Goal: Task Accomplishment & Management: Use online tool/utility

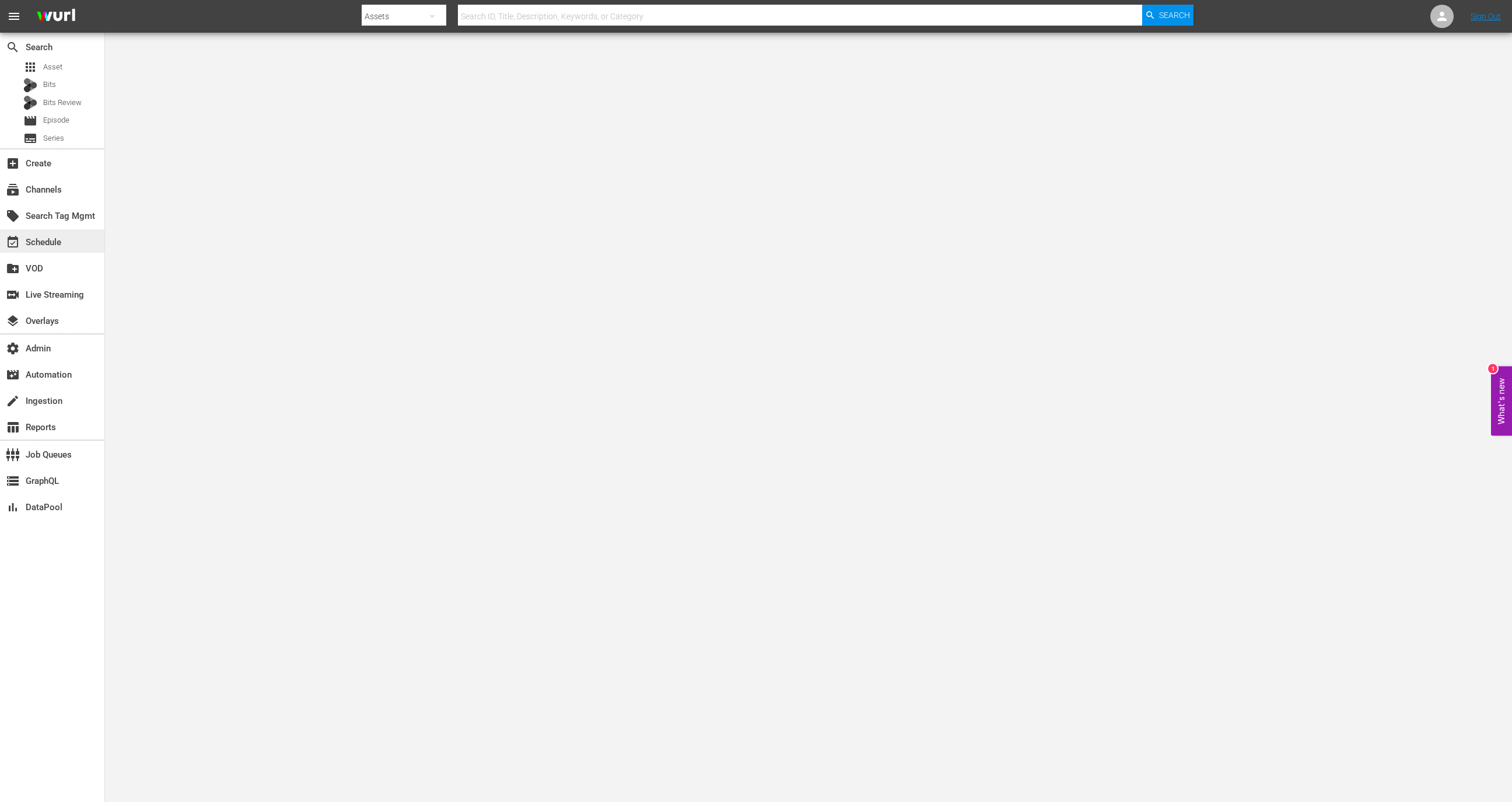
click at [76, 235] on div "event_available Schedule" at bounding box center [52, 241] width 105 height 24
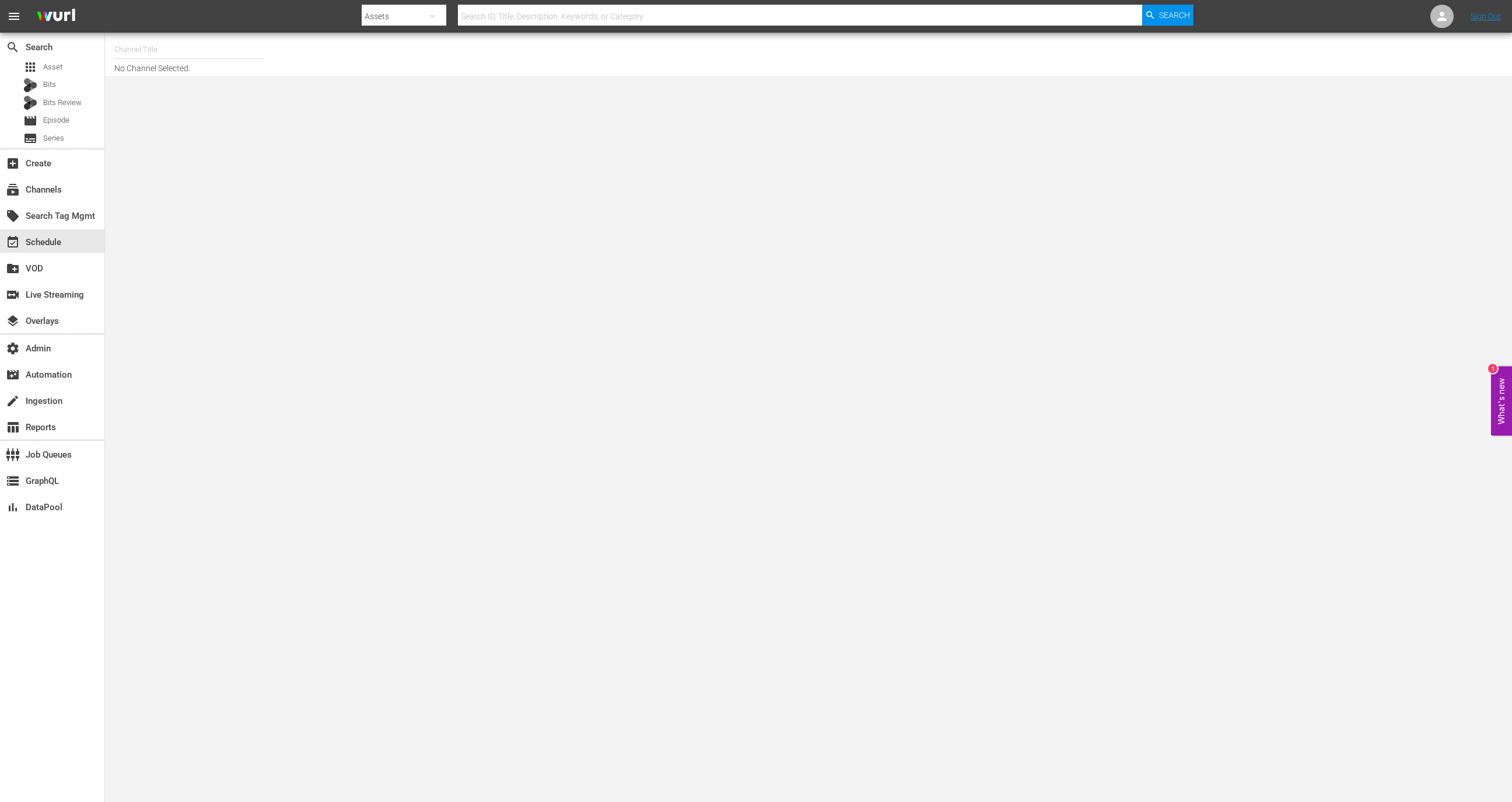
click at [155, 48] on input "text" at bounding box center [189, 49] width 150 height 28
click at [202, 121] on div "Modern Marvels Presented by History (1040 - aenetworks_modernmarvels_1)" at bounding box center [275, 110] width 303 height 28
type input "Modern Marvels Presented by History (1040 - aenetworks_modernmarvels_1)"
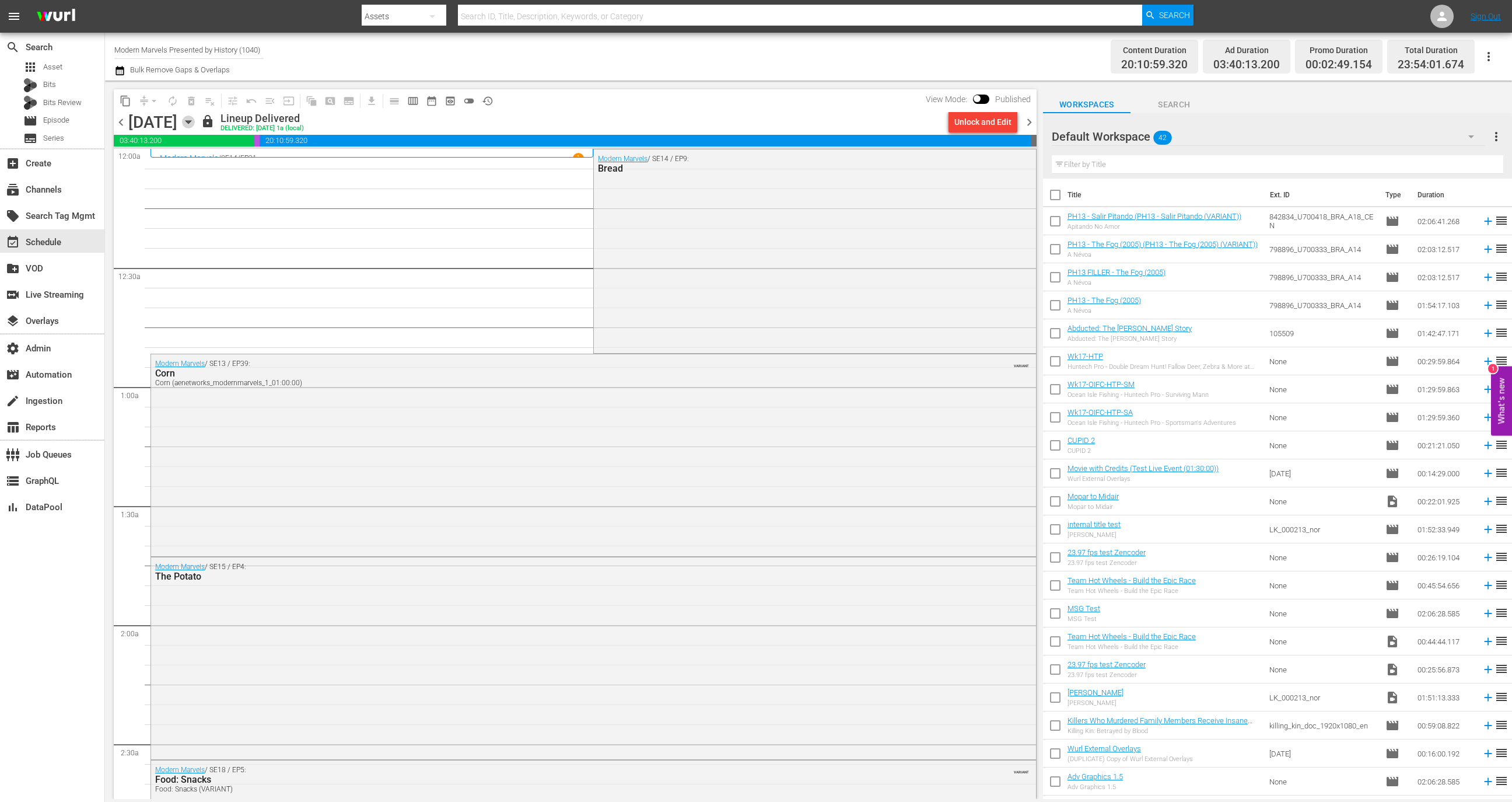
click at [195, 126] on icon "button" at bounding box center [188, 122] width 13 height 13
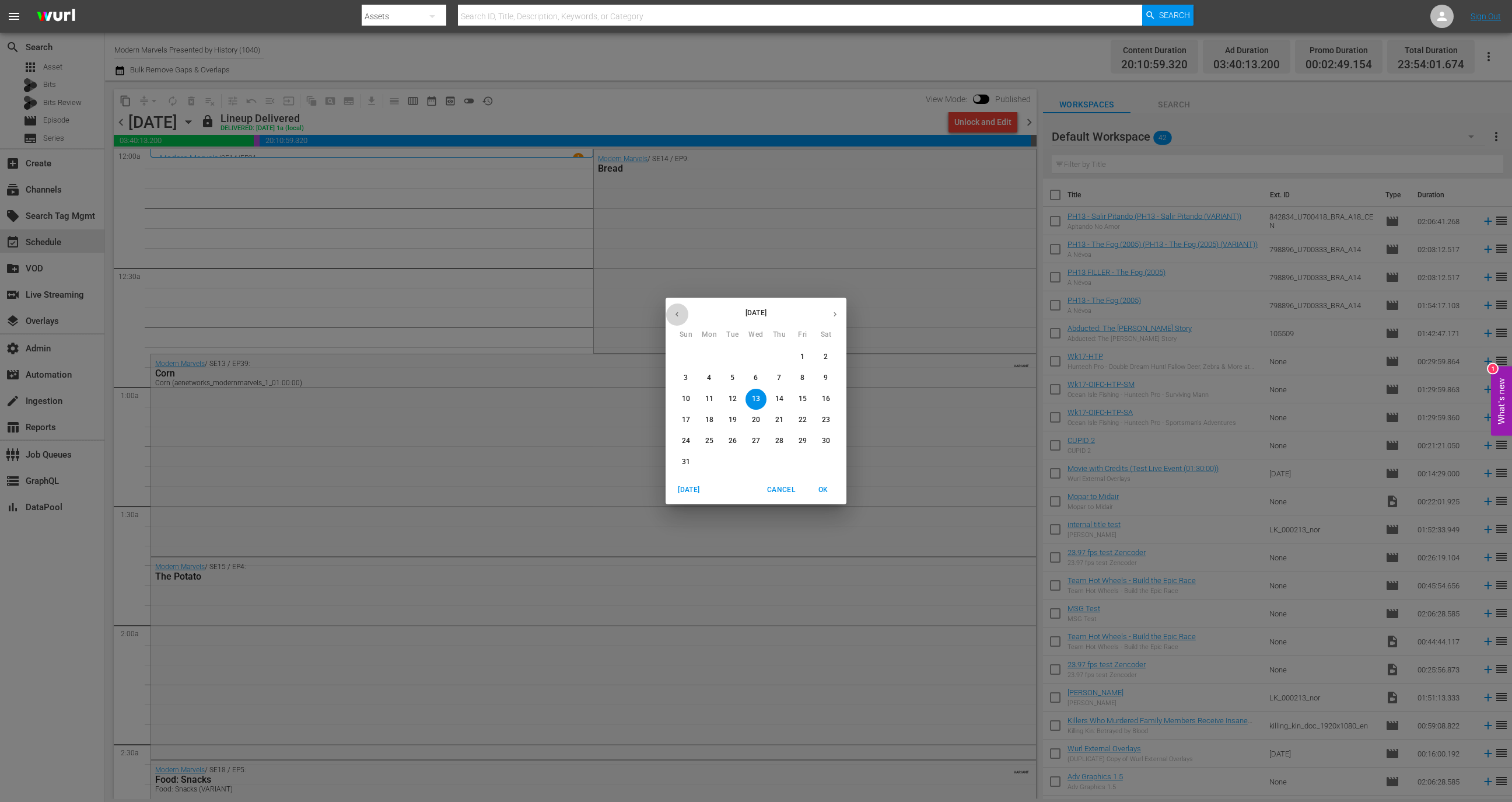
click at [684, 316] on button "button" at bounding box center [677, 314] width 23 height 23
click at [730, 445] on p "29" at bounding box center [733, 441] width 8 height 10
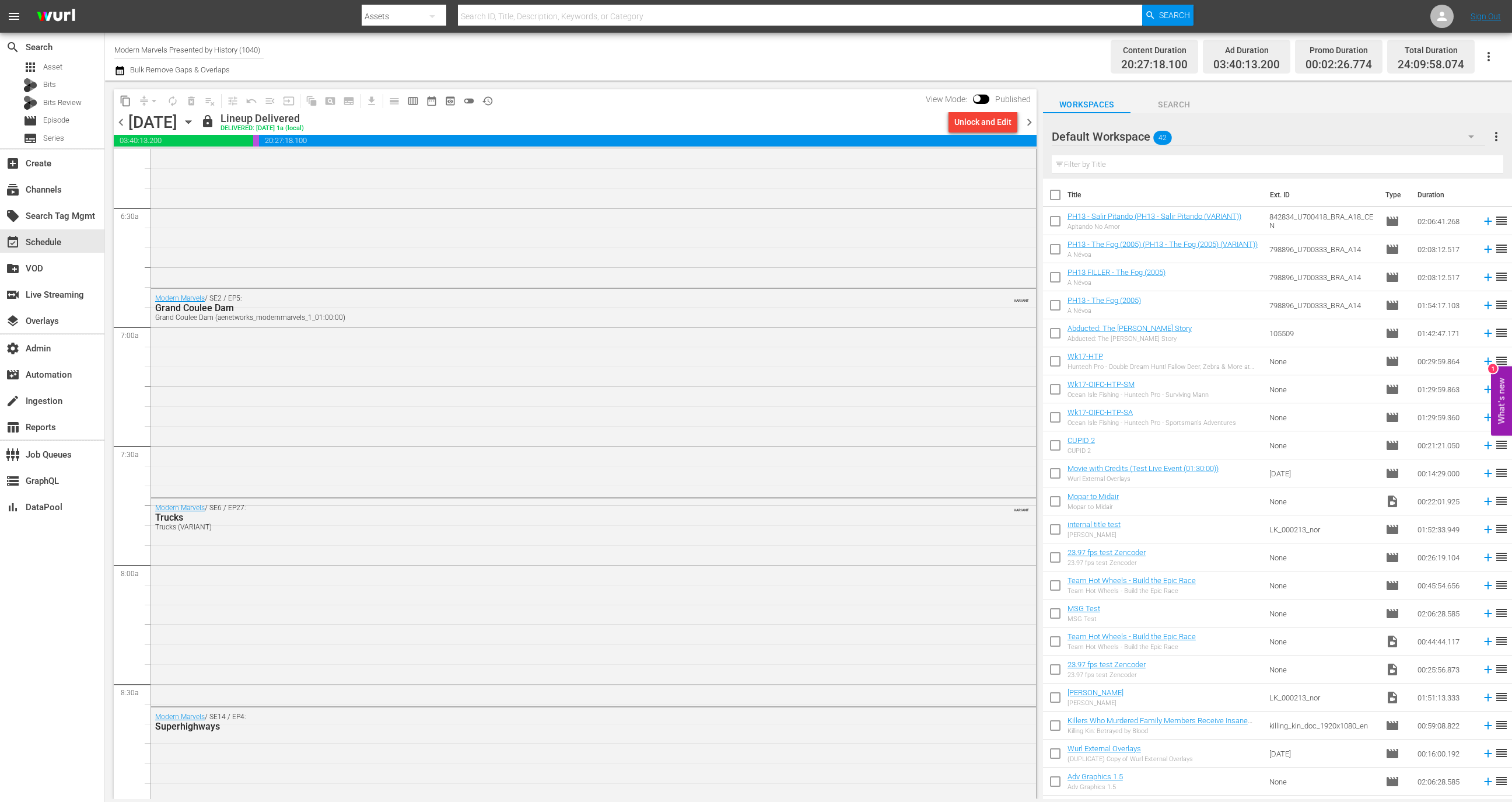
scroll to position [1497, 0]
click at [591, 586] on div "Modern Marvels / SE6 / EP27: Trucks Trucks (VARIANT) VARIANT" at bounding box center [593, 593] width 885 height 206
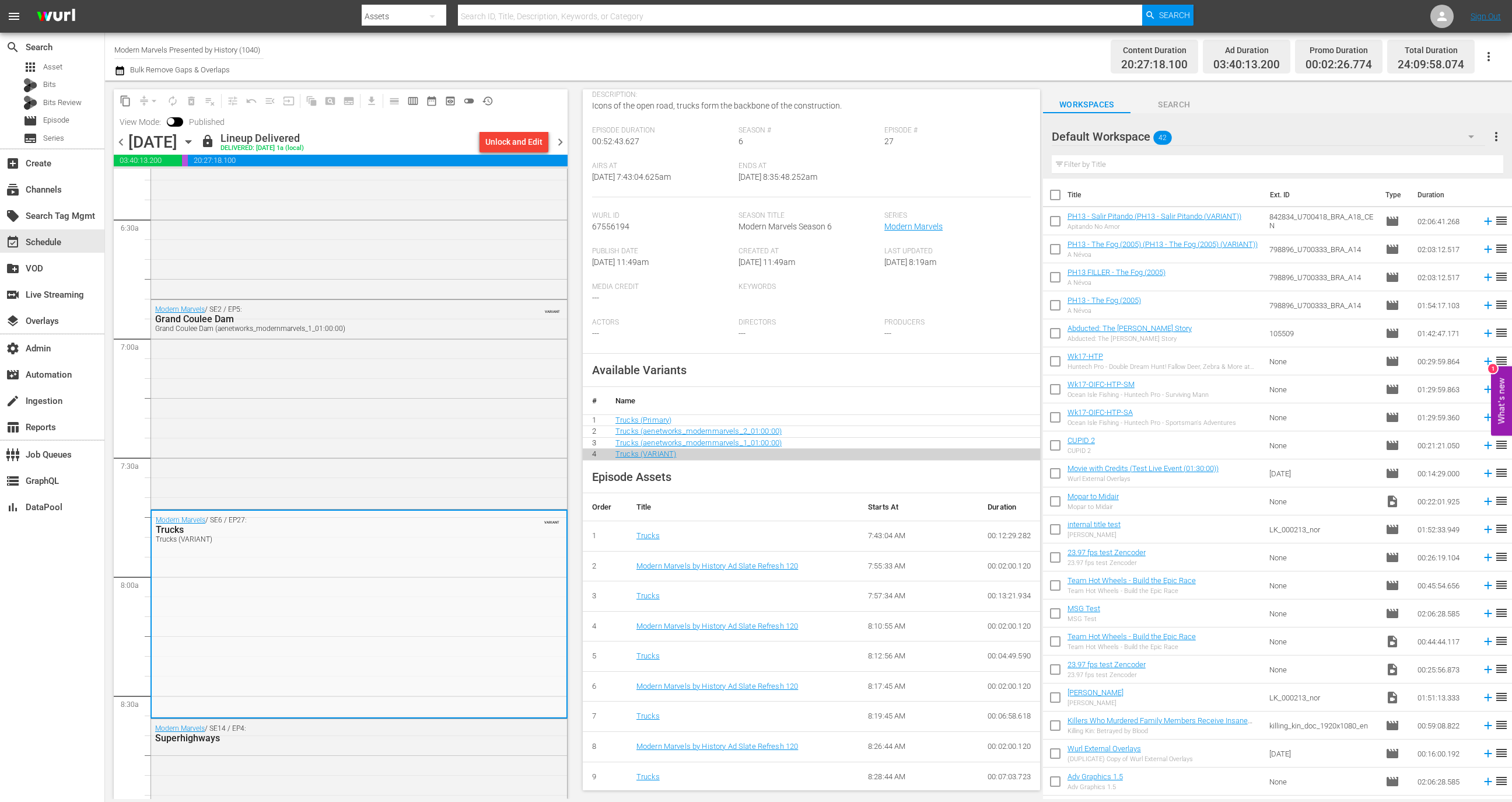
scroll to position [125, 0]
click at [246, 50] on input "Modern Marvels Presented by History (1040)" at bounding box center [189, 49] width 150 height 28
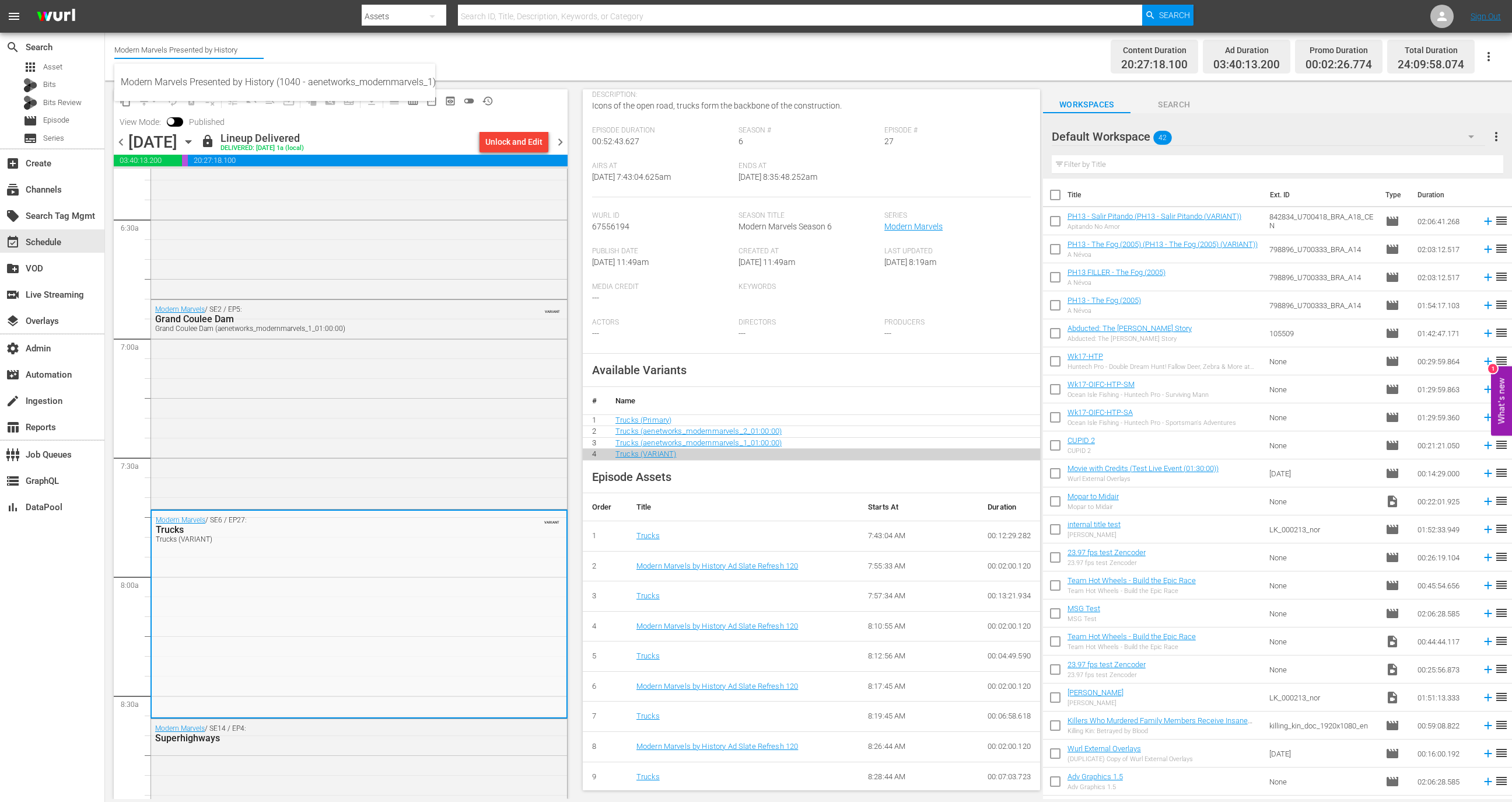
type input "Modern Marvels Presented by History"
click at [823, 411] on th "Name" at bounding box center [823, 401] width 434 height 28
click at [632, 421] on link "Trucks (Primary)" at bounding box center [643, 420] width 56 height 9
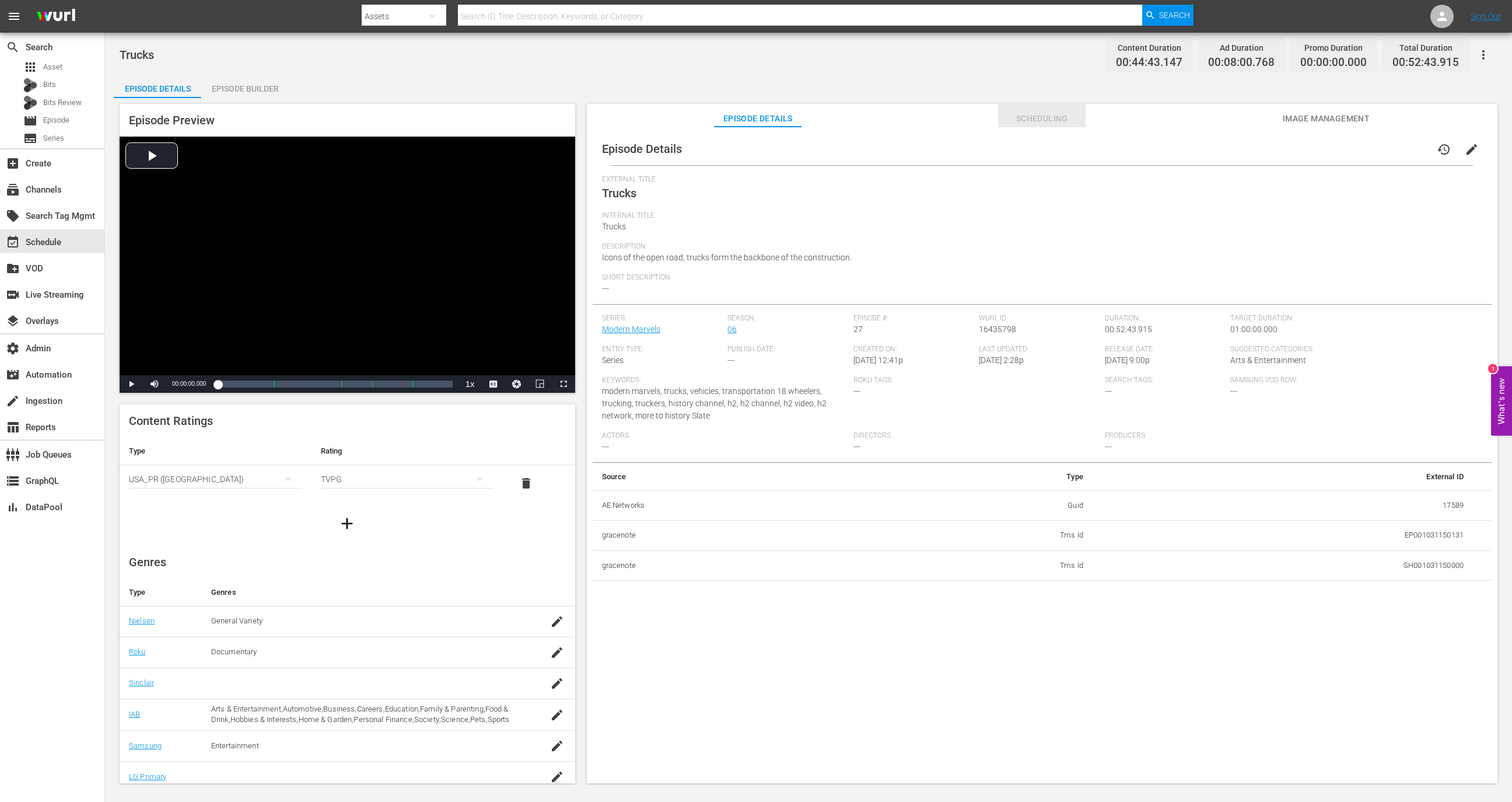
click at [1023, 121] on span "Scheduling" at bounding box center [1042, 118] width 87 height 15
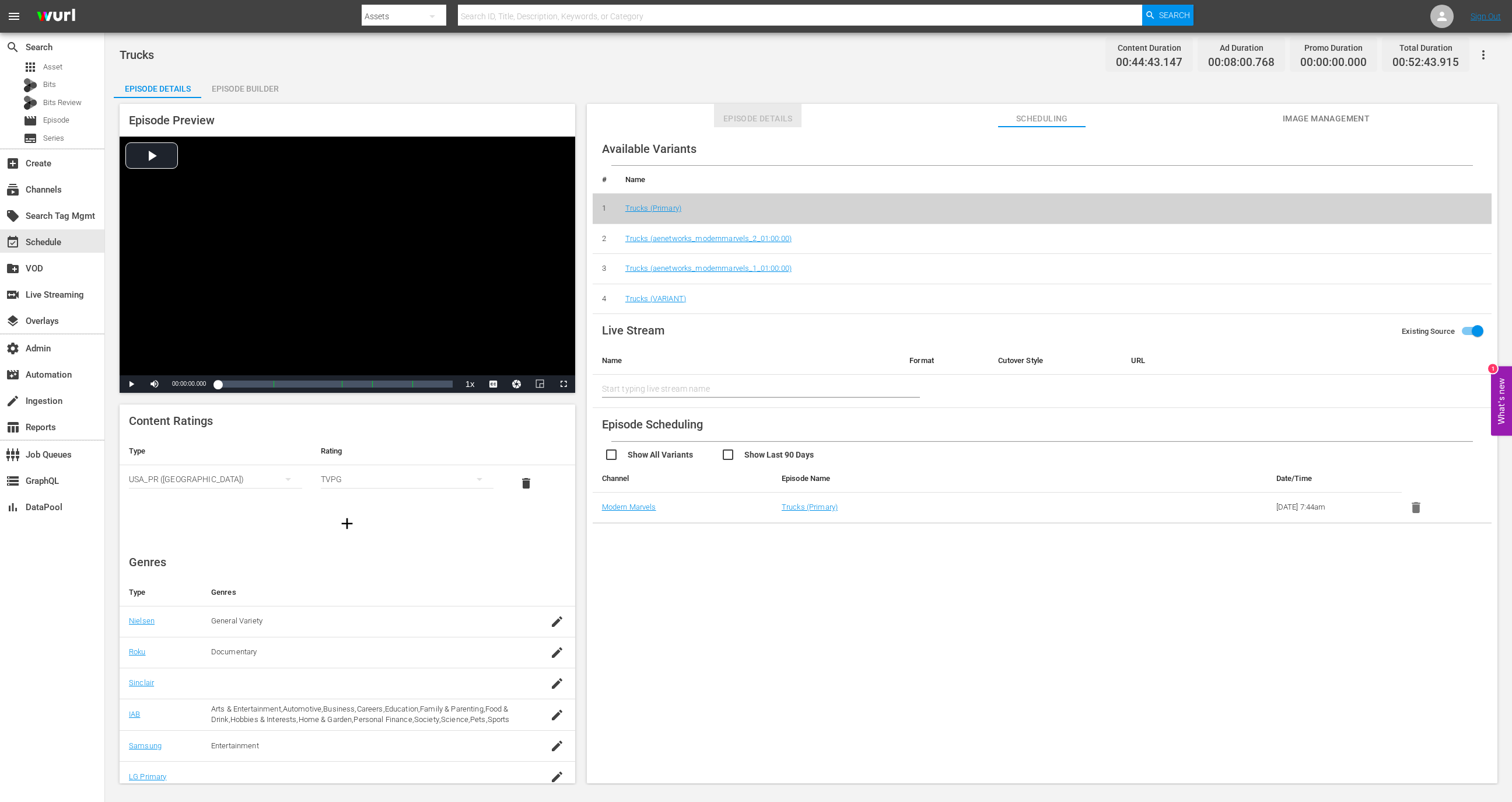
click at [722, 123] on span "Episode Details" at bounding box center [758, 118] width 87 height 15
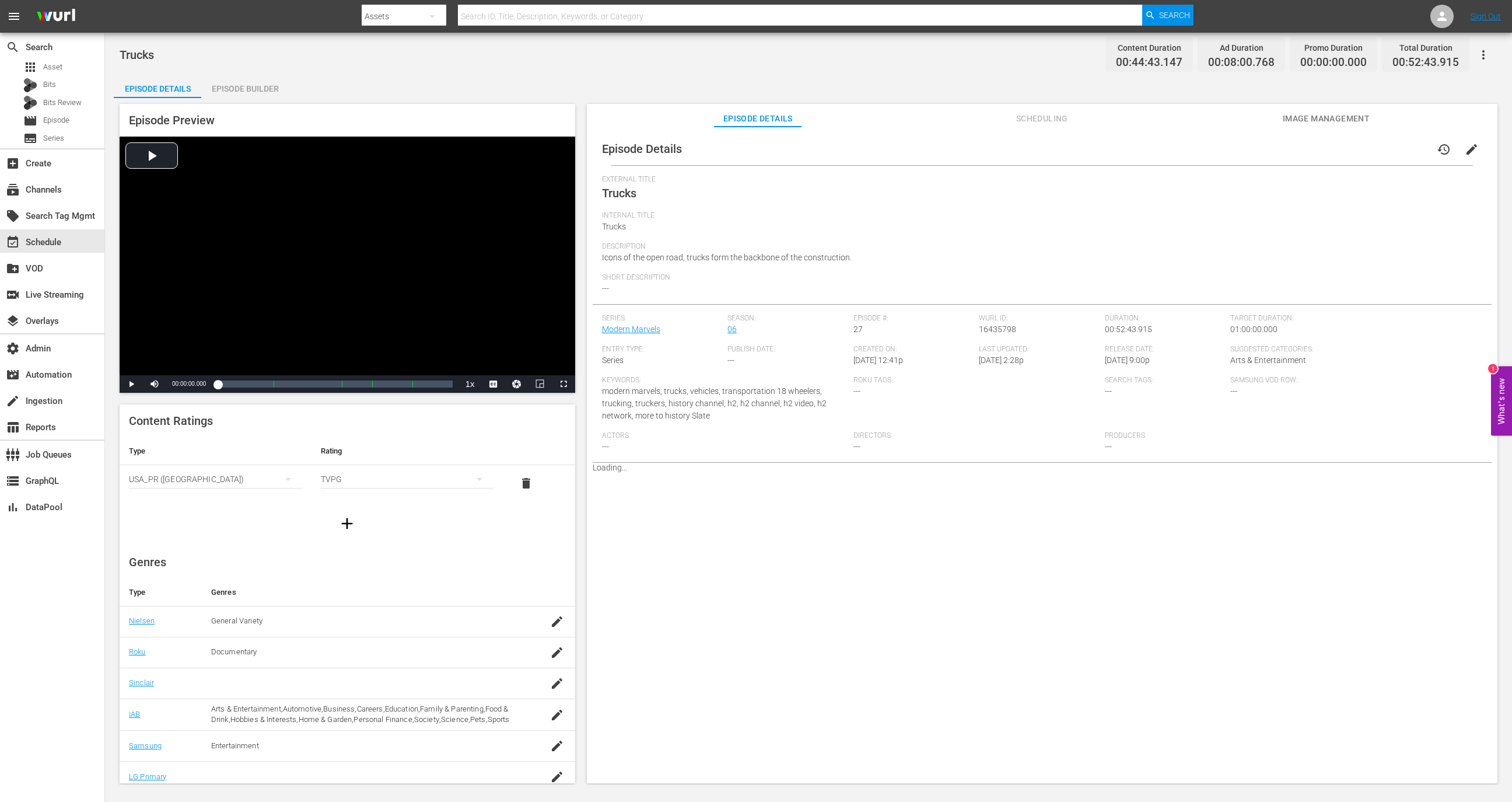
click at [290, 87] on div "Episode Details Episode Builder Episode Preview Video Player is loading. Play V…" at bounding box center [808, 434] width 1389 height 718
click at [262, 81] on div "Episode Builder" at bounding box center [245, 89] width 87 height 28
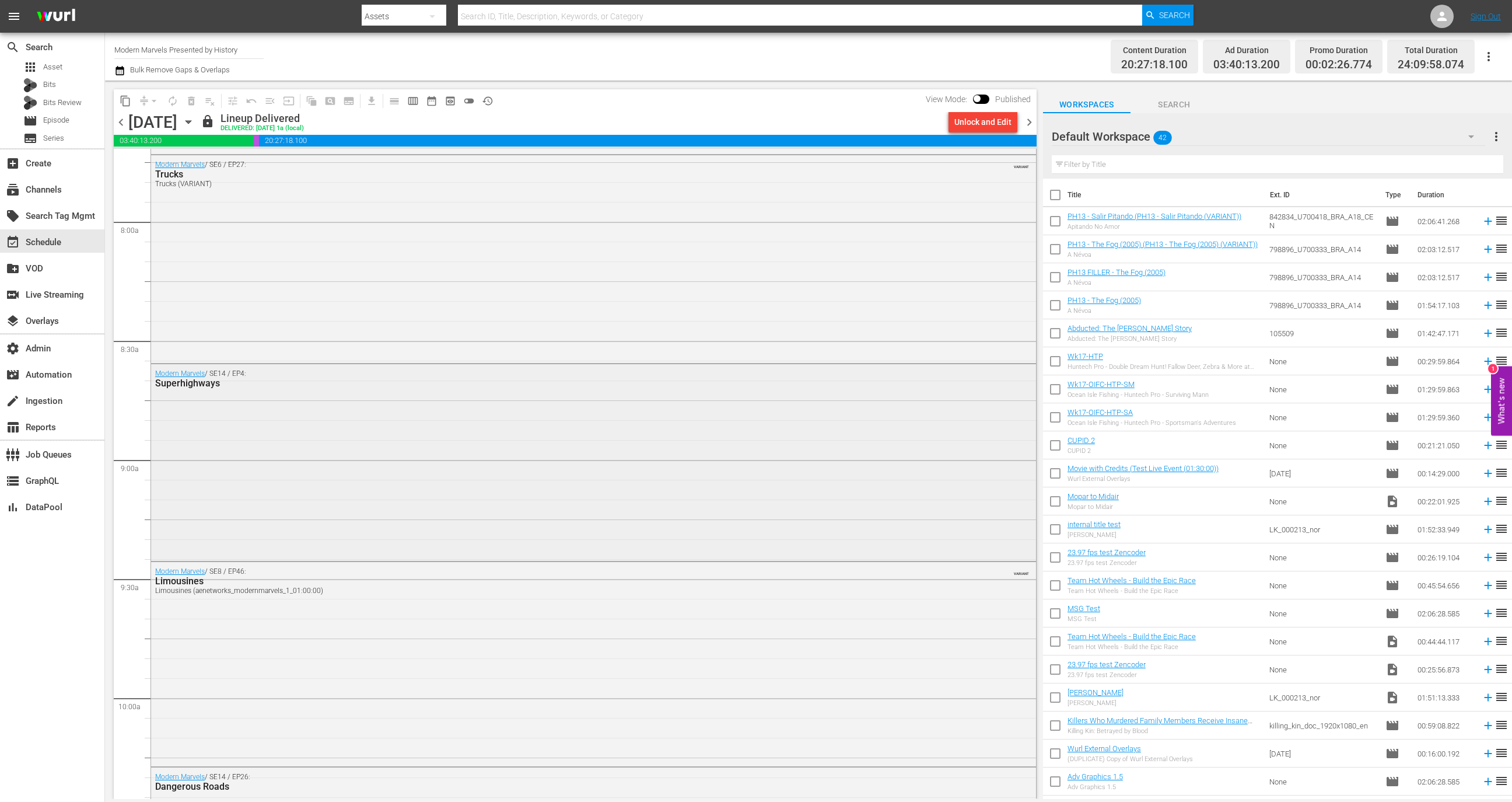
scroll to position [1734, 0]
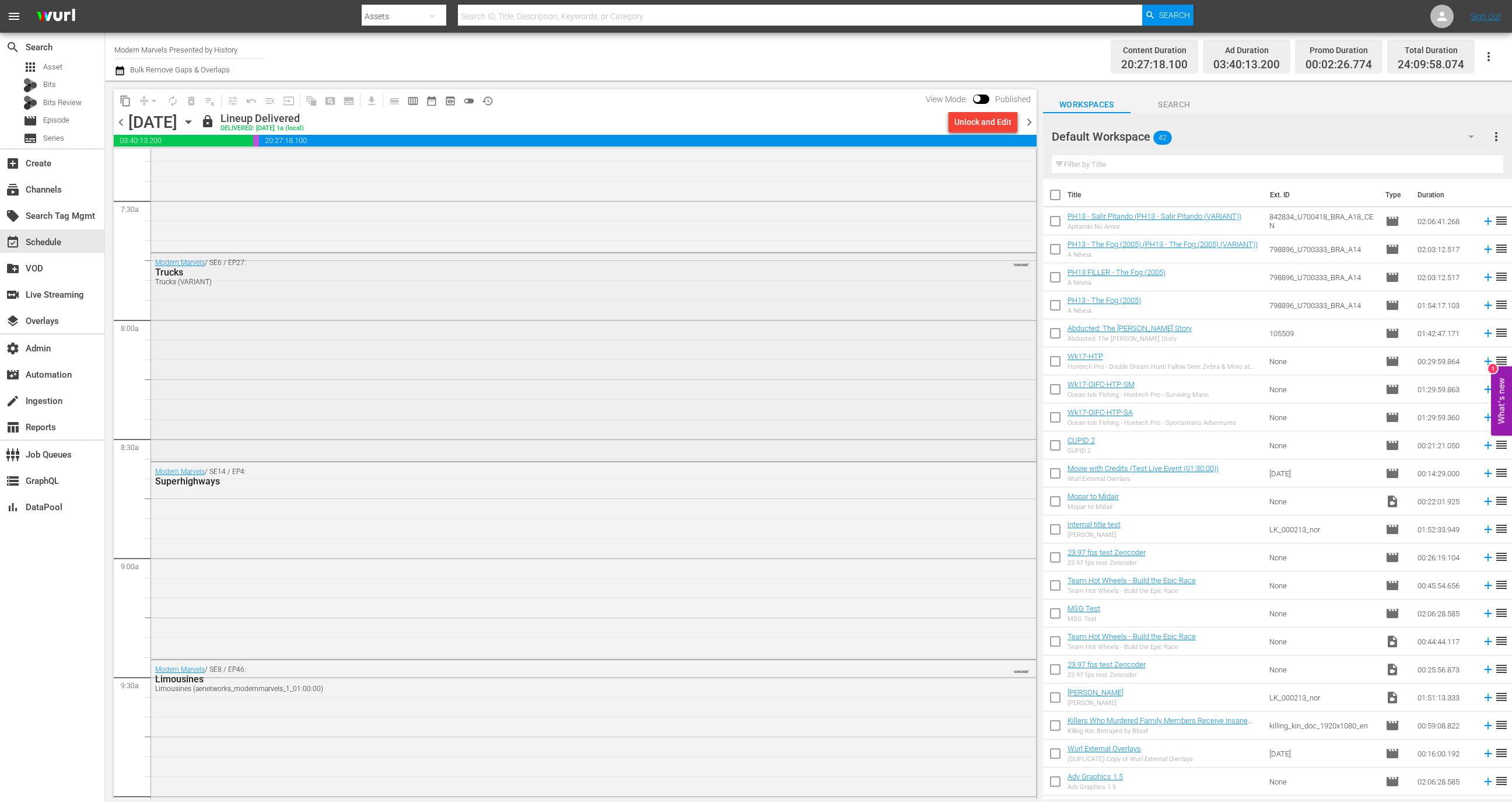
click at [346, 390] on div "Modern Marvels / SE6 / EP27: Trucks Trucks (VARIANT) VARIANT" at bounding box center [593, 356] width 885 height 206
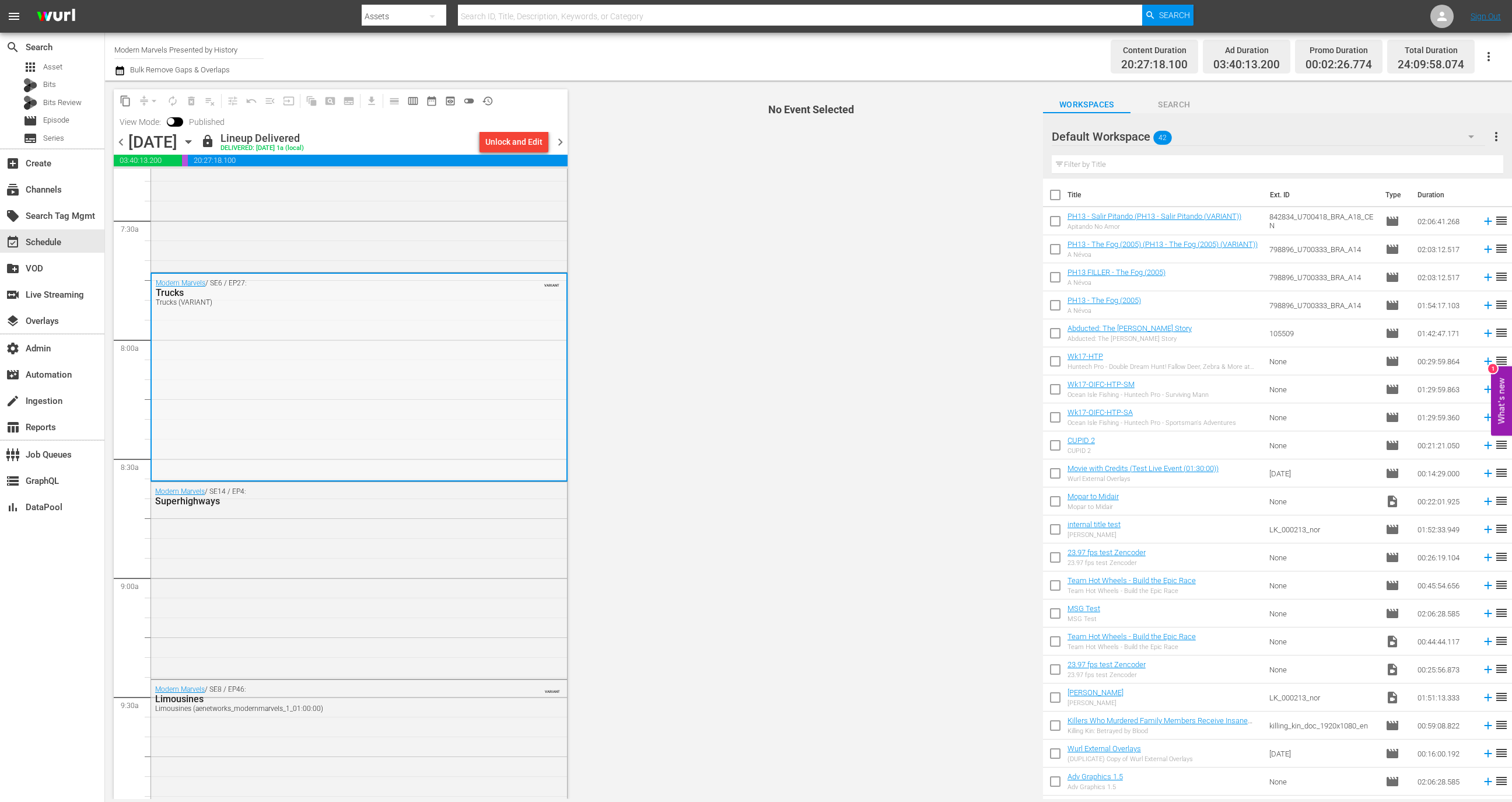
click at [374, 340] on div "Modern Marvels / SE6 / EP27: Trucks Trucks (VARIANT) VARIANT" at bounding box center [359, 376] width 415 height 206
click at [369, 240] on div "Modern Marvels / SE2 / EP5: Grand Coulee Dam Grand Coulee Dam (aenetworks_moder…" at bounding box center [359, 166] width 416 height 206
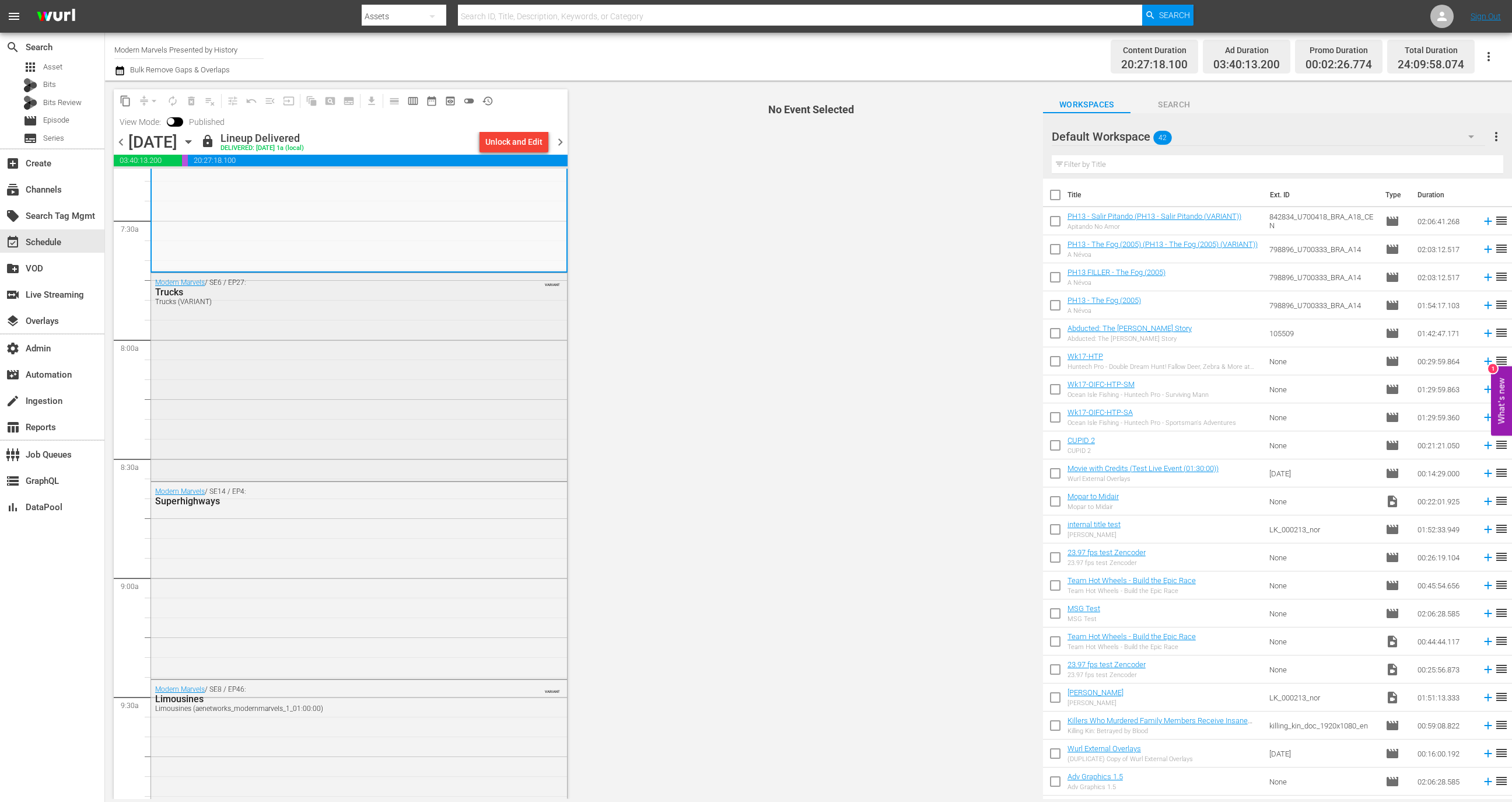
click at [377, 325] on div "Modern Marvels / SE6 / EP27: Trucks Trucks (VARIANT) VARIANT" at bounding box center [359, 375] width 416 height 206
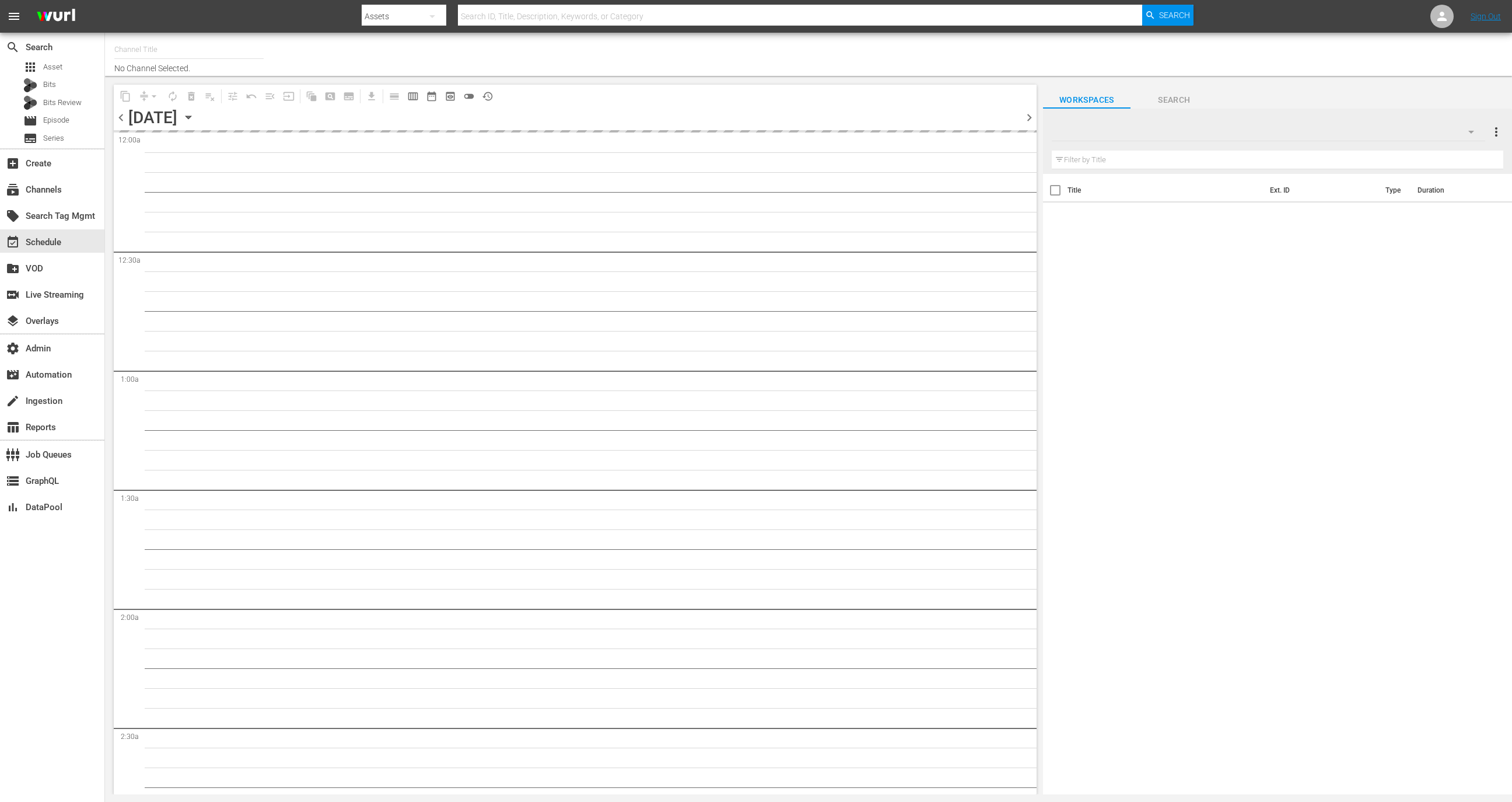
type input "Modern Marvels Presented by History (1040)"
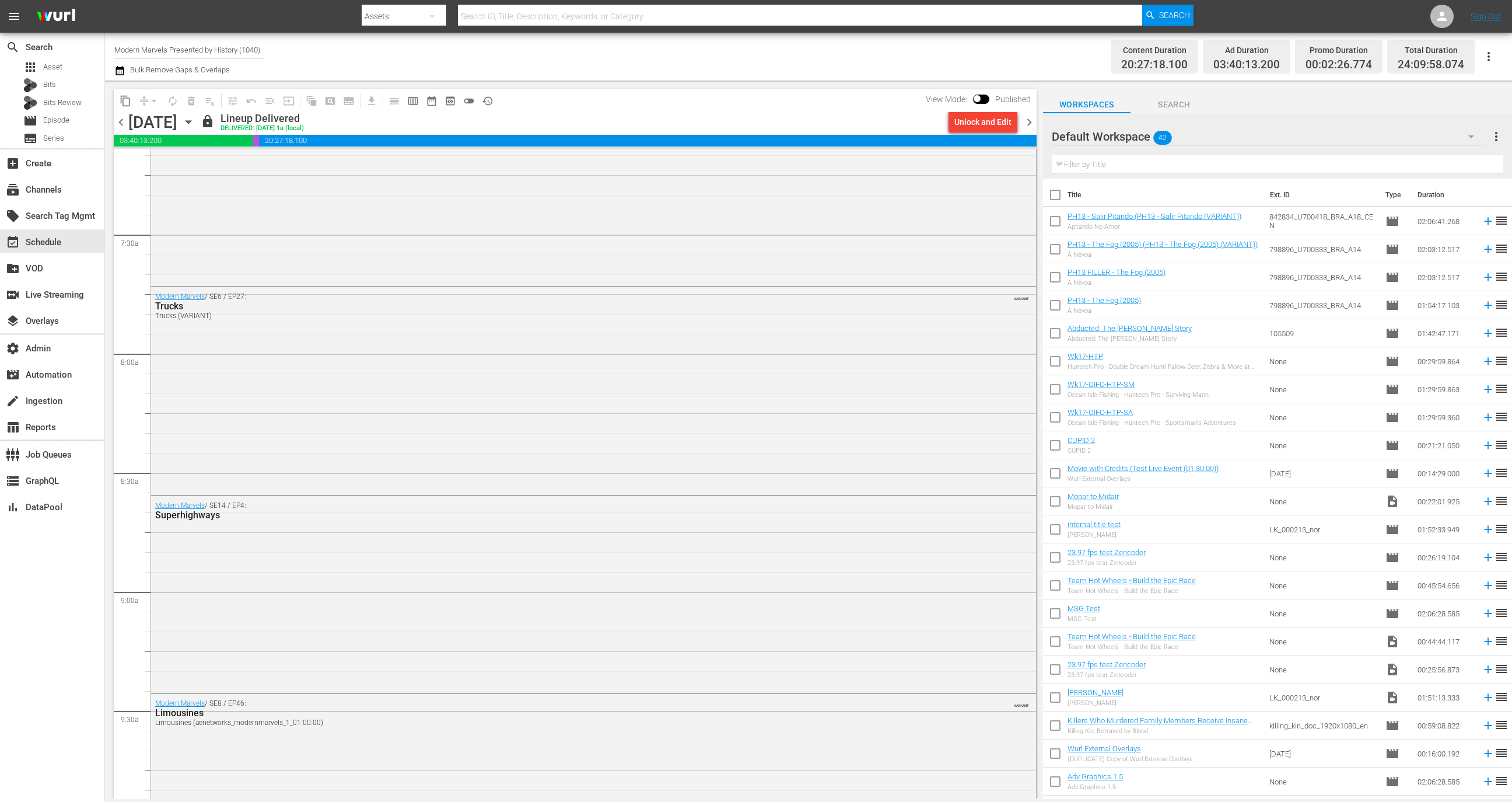
scroll to position [1688, 0]
click at [479, 366] on div "Modern Marvels / SE6 / EP27: Trucks Trucks (VARIANT) VARIANT" at bounding box center [593, 401] width 885 height 206
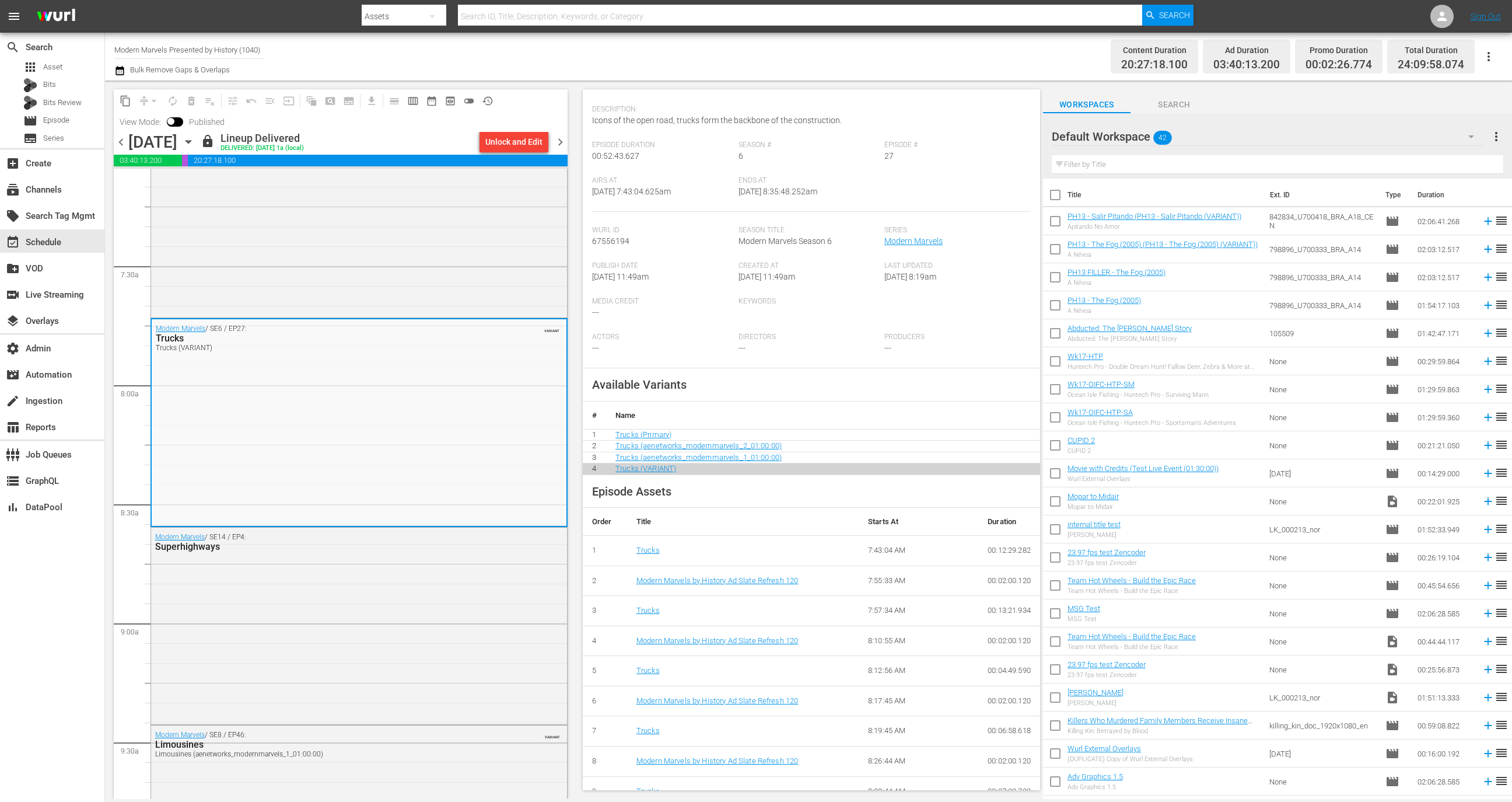
scroll to position [125, 0]
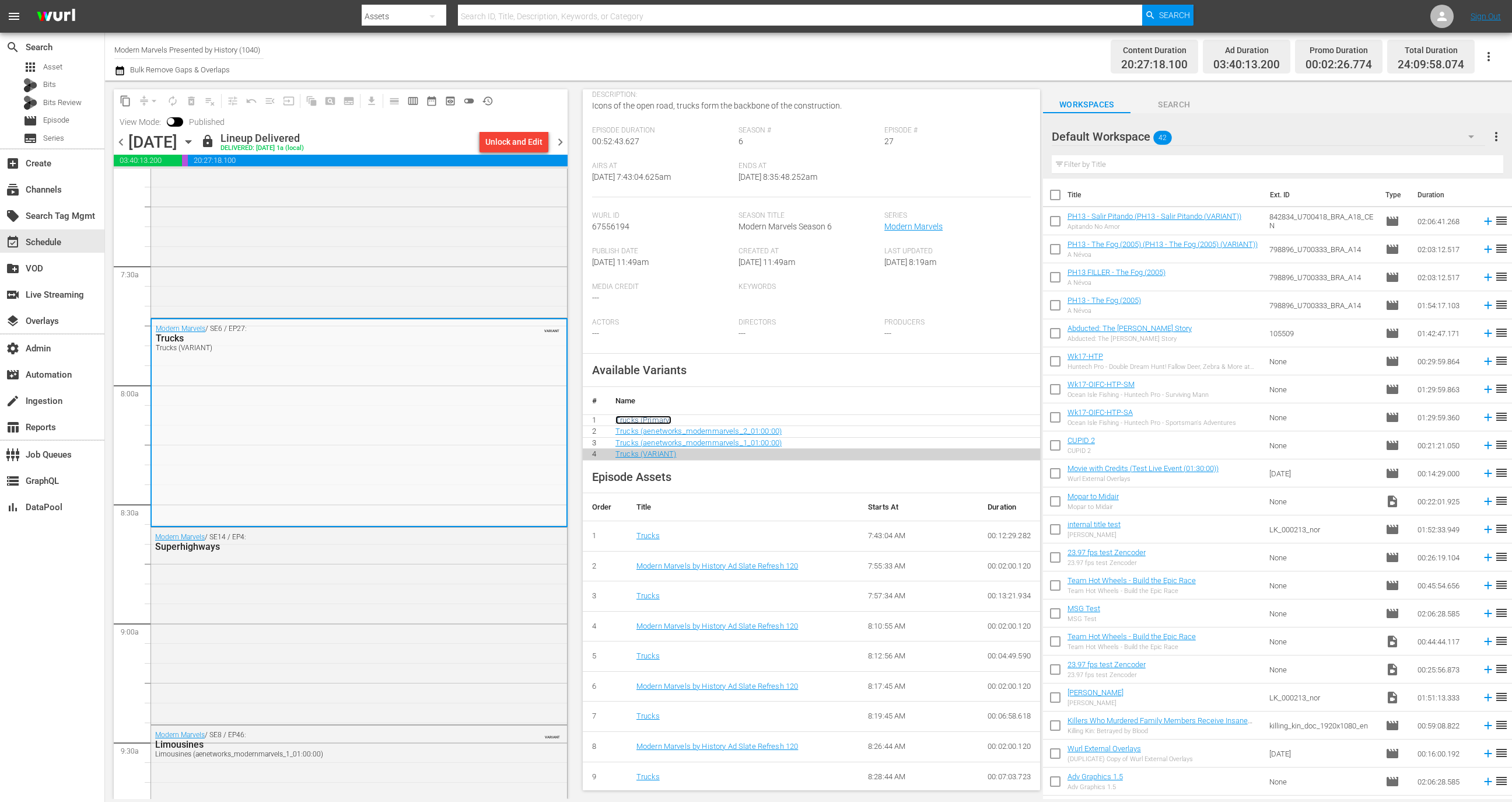
click at [647, 416] on link "Trucks (Primary)" at bounding box center [643, 420] width 56 height 9
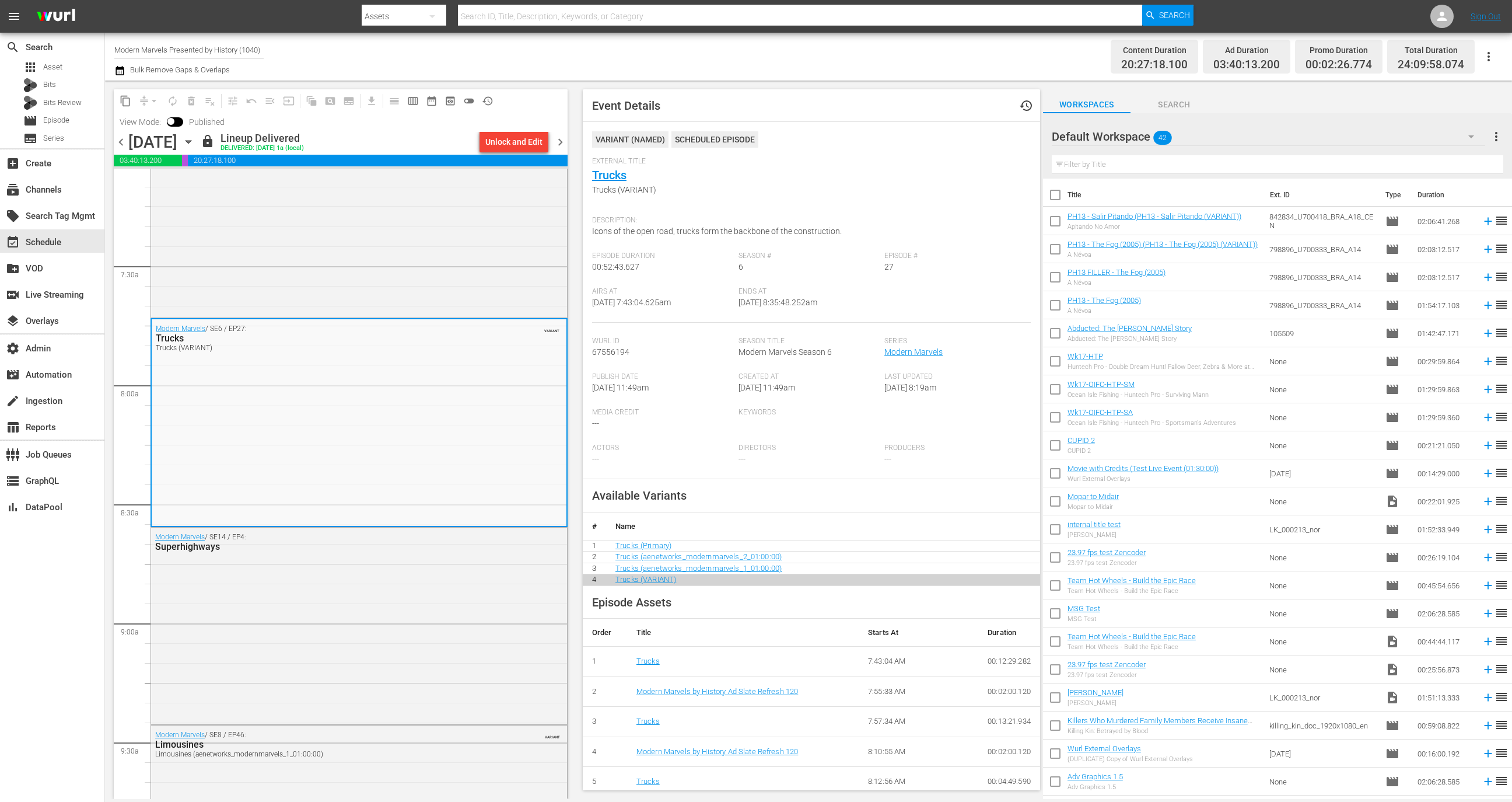
click at [741, 551] on td "Trucks (Primary)" at bounding box center [823, 546] width 434 height 12
click at [741, 554] on link "Trucks (aenetworks_modernmarvels_2_01:00:00)" at bounding box center [699, 556] width 166 height 9
click at [762, 569] on link "Trucks (aenetworks_modernmarvels_1_01:00:00)" at bounding box center [699, 568] width 166 height 9
click at [659, 582] on link "Trucks (VARIANT)" at bounding box center [646, 579] width 61 height 9
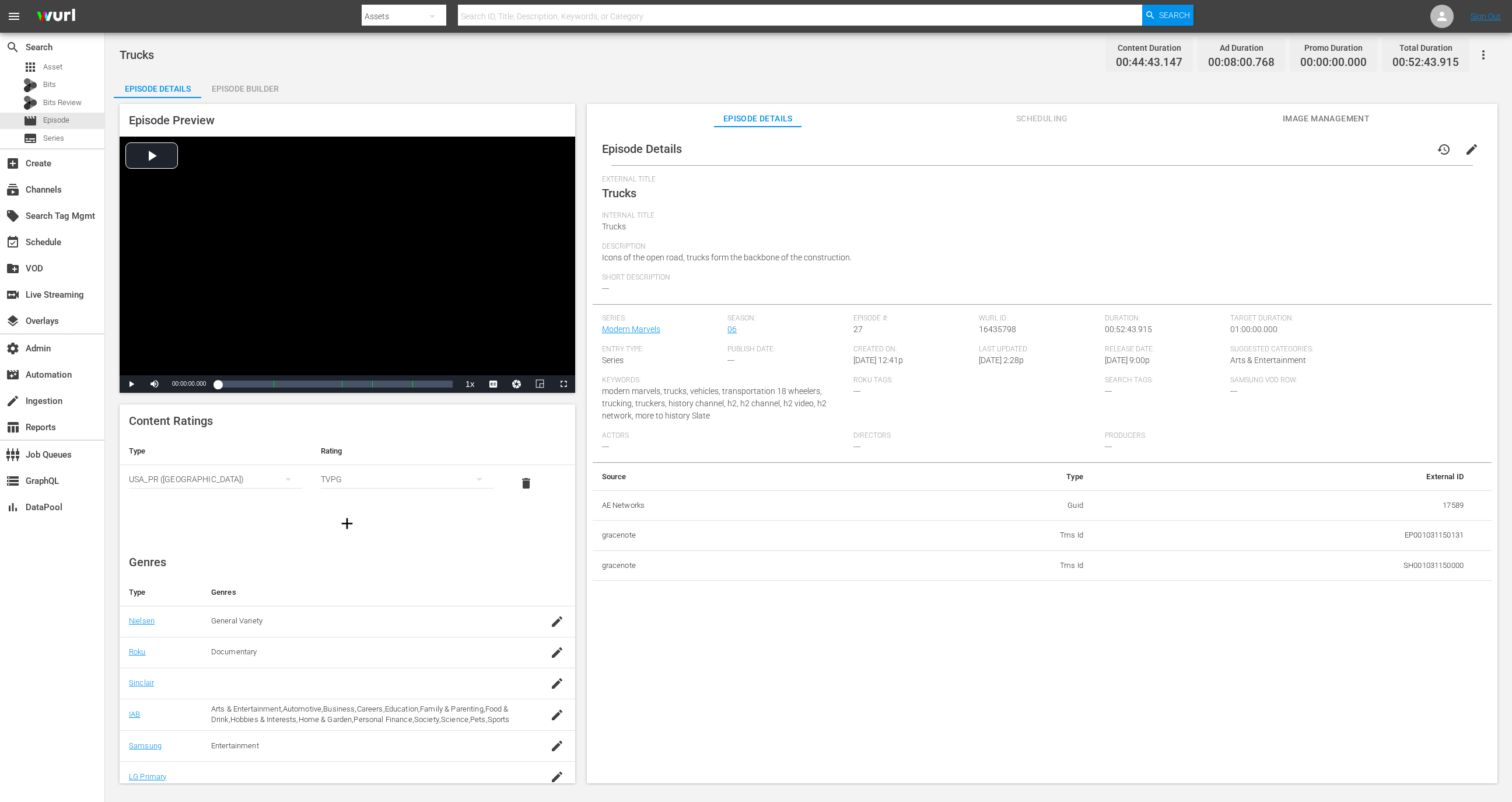
click at [246, 85] on div "Episode Builder" at bounding box center [245, 89] width 87 height 28
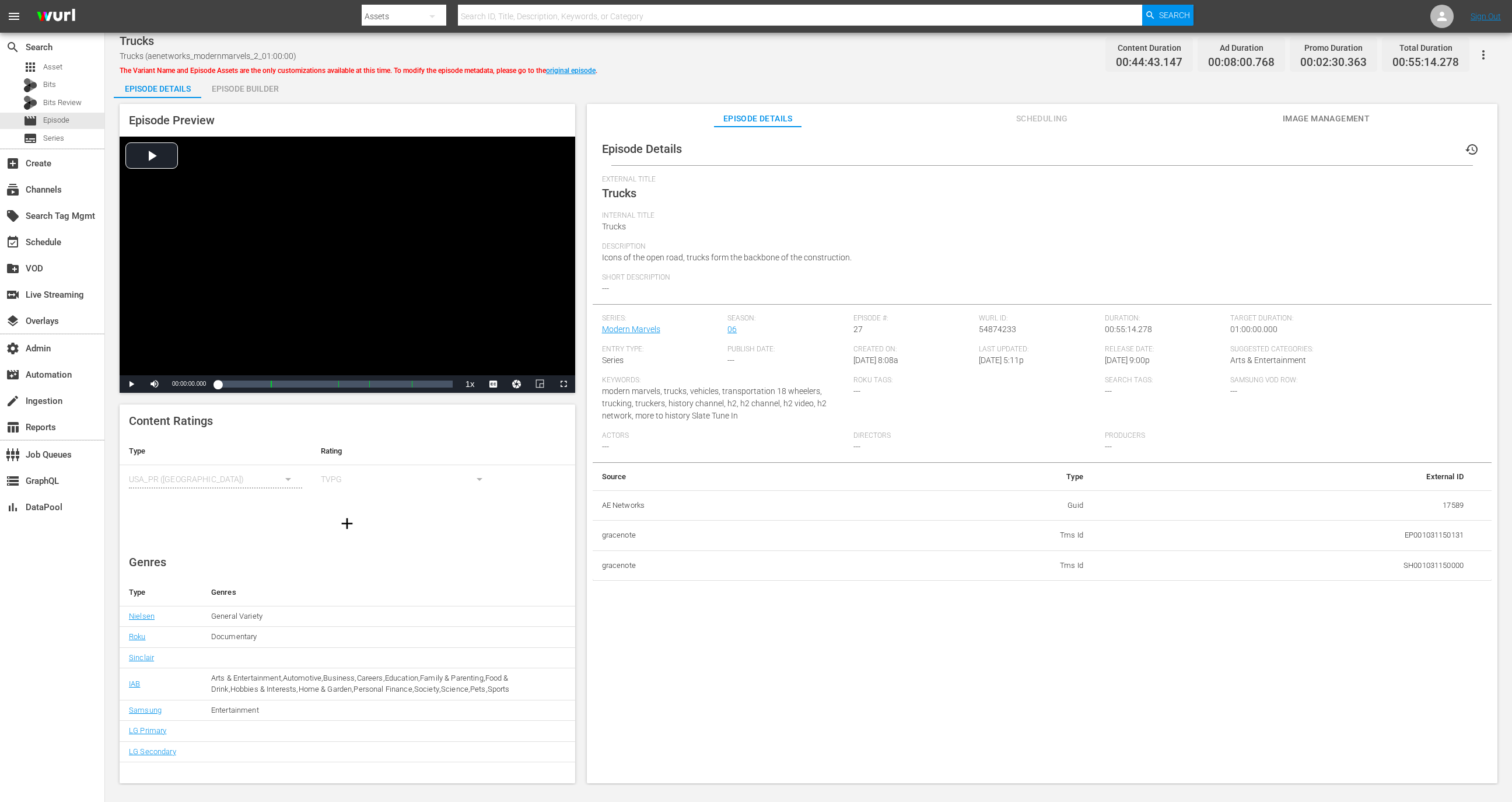
click at [245, 84] on div "Episode Builder" at bounding box center [245, 89] width 87 height 28
click at [234, 92] on div "Episode Builder" at bounding box center [245, 89] width 87 height 28
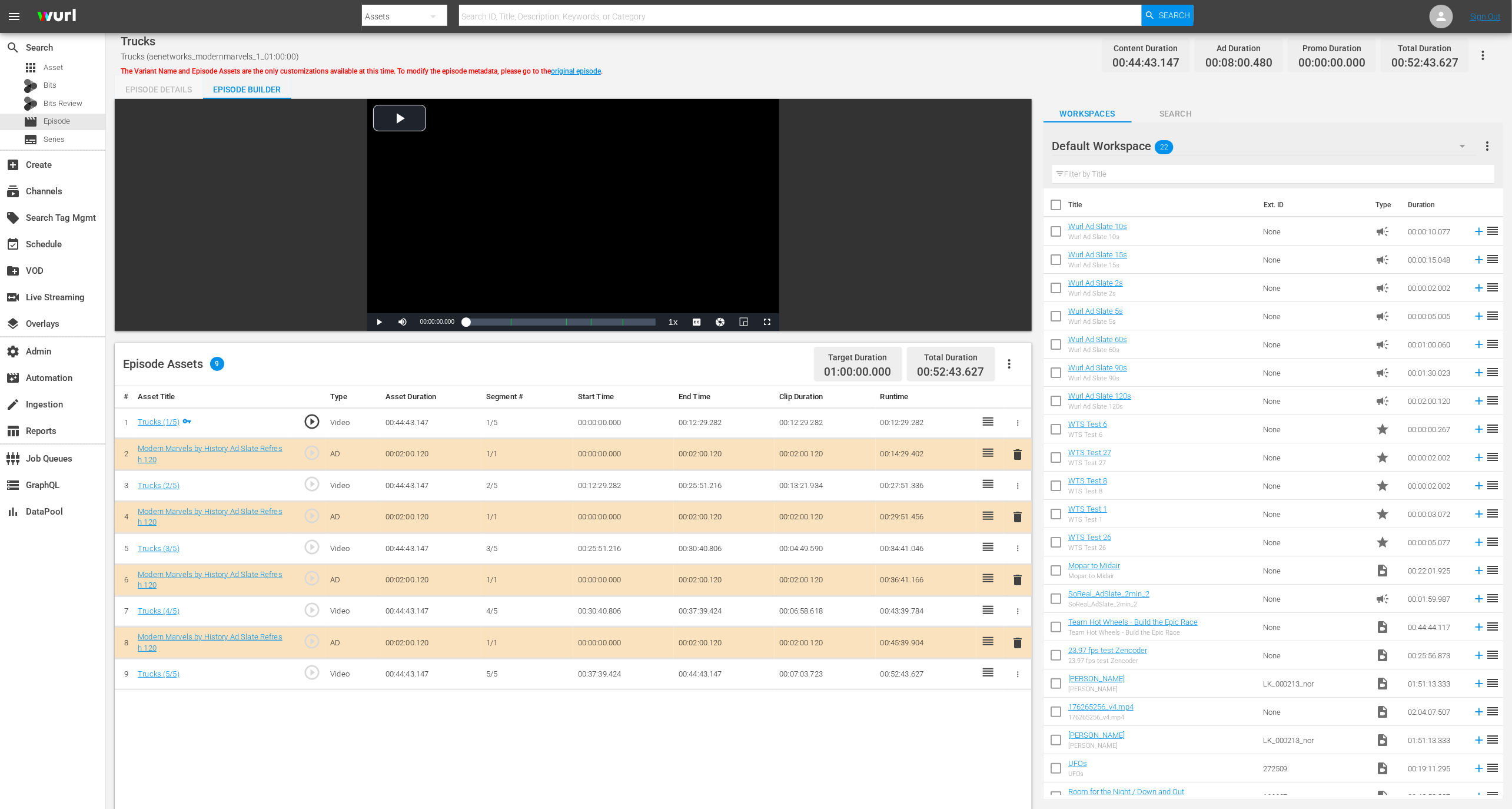
click at [159, 92] on div "Episode Details" at bounding box center [159, 89] width 88 height 28
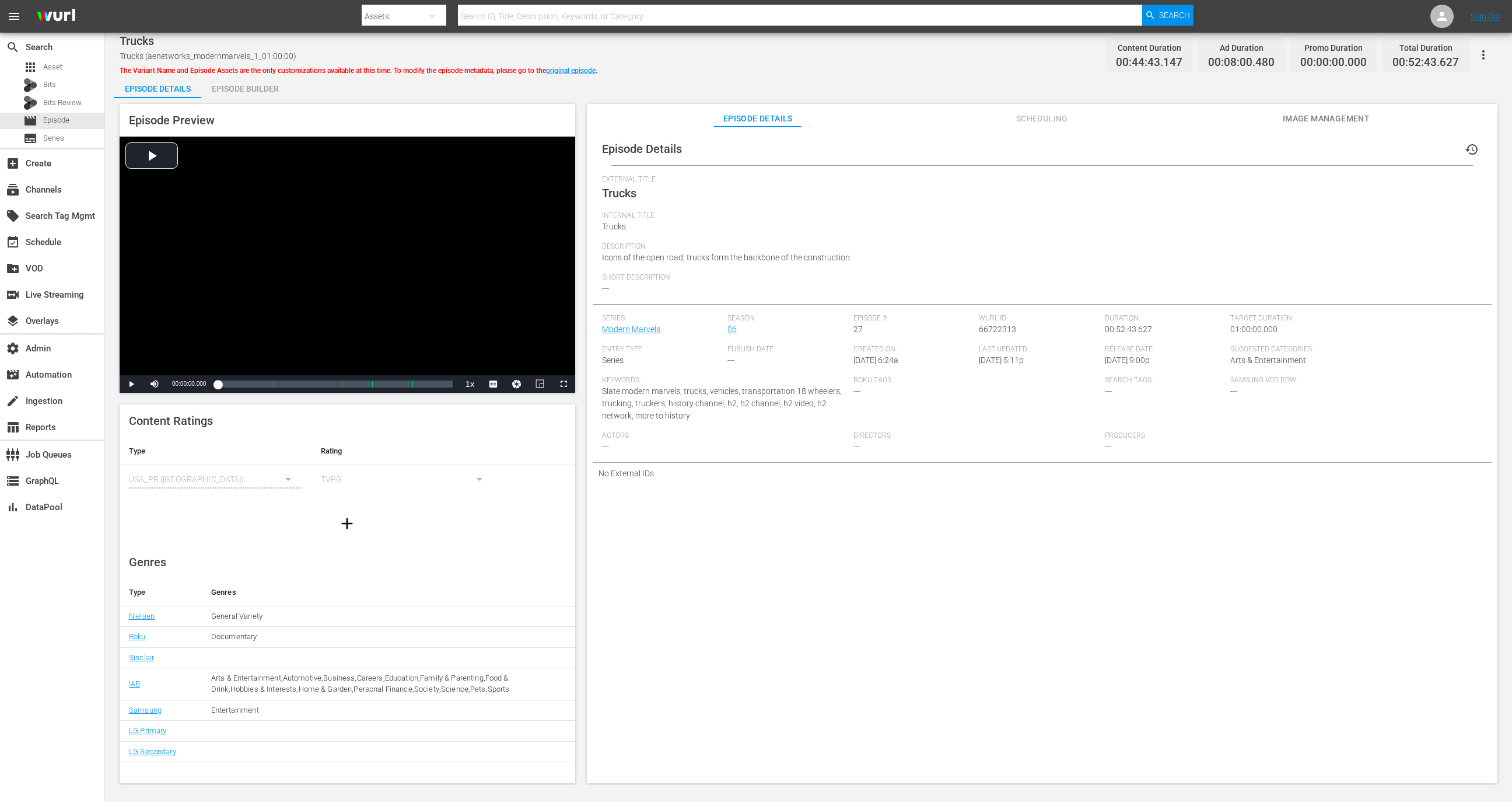
click at [1007, 152] on button "history" at bounding box center [1472, 150] width 28 height 28
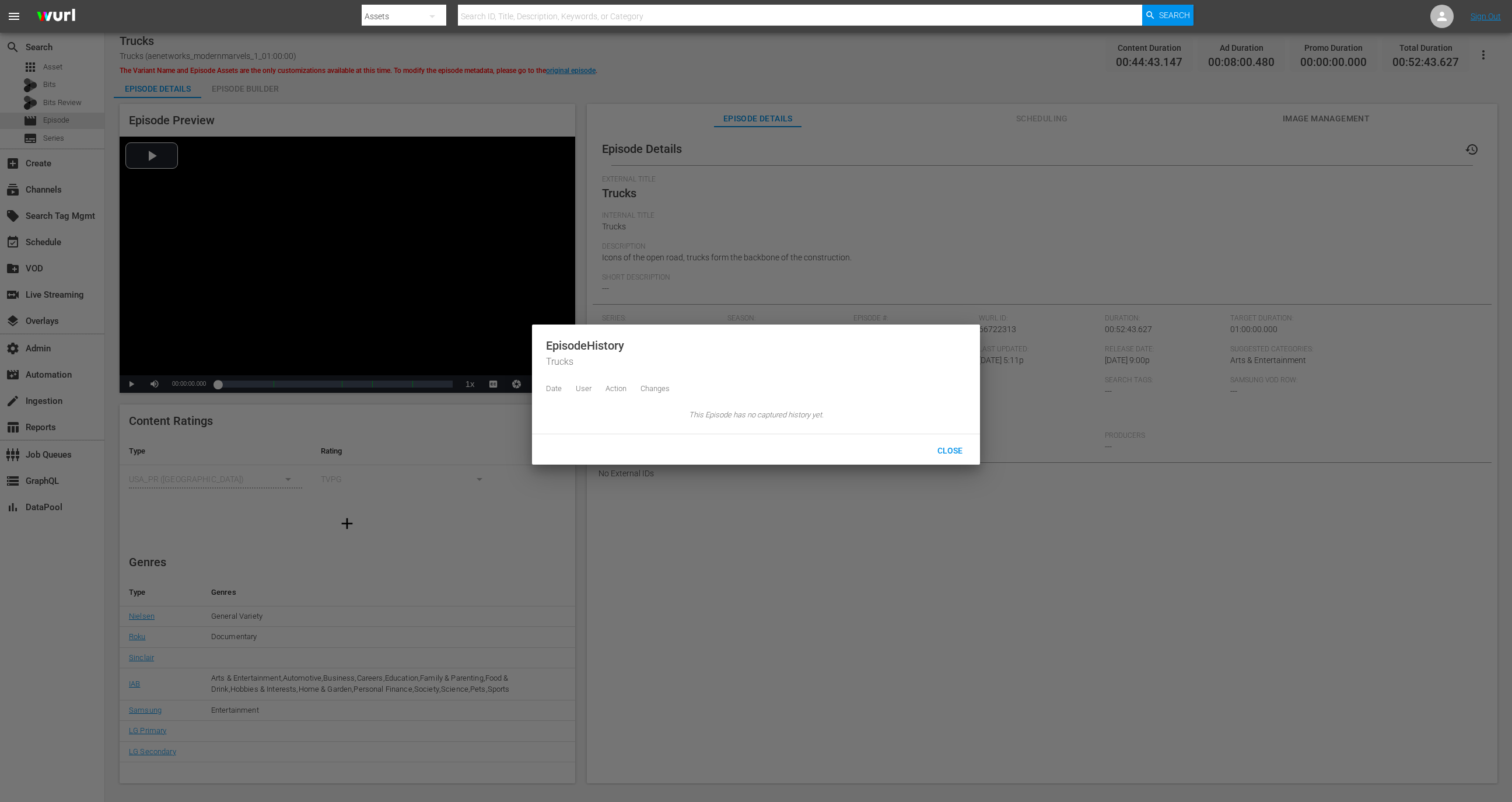
click at [1007, 298] on div at bounding box center [756, 401] width 1512 height 802
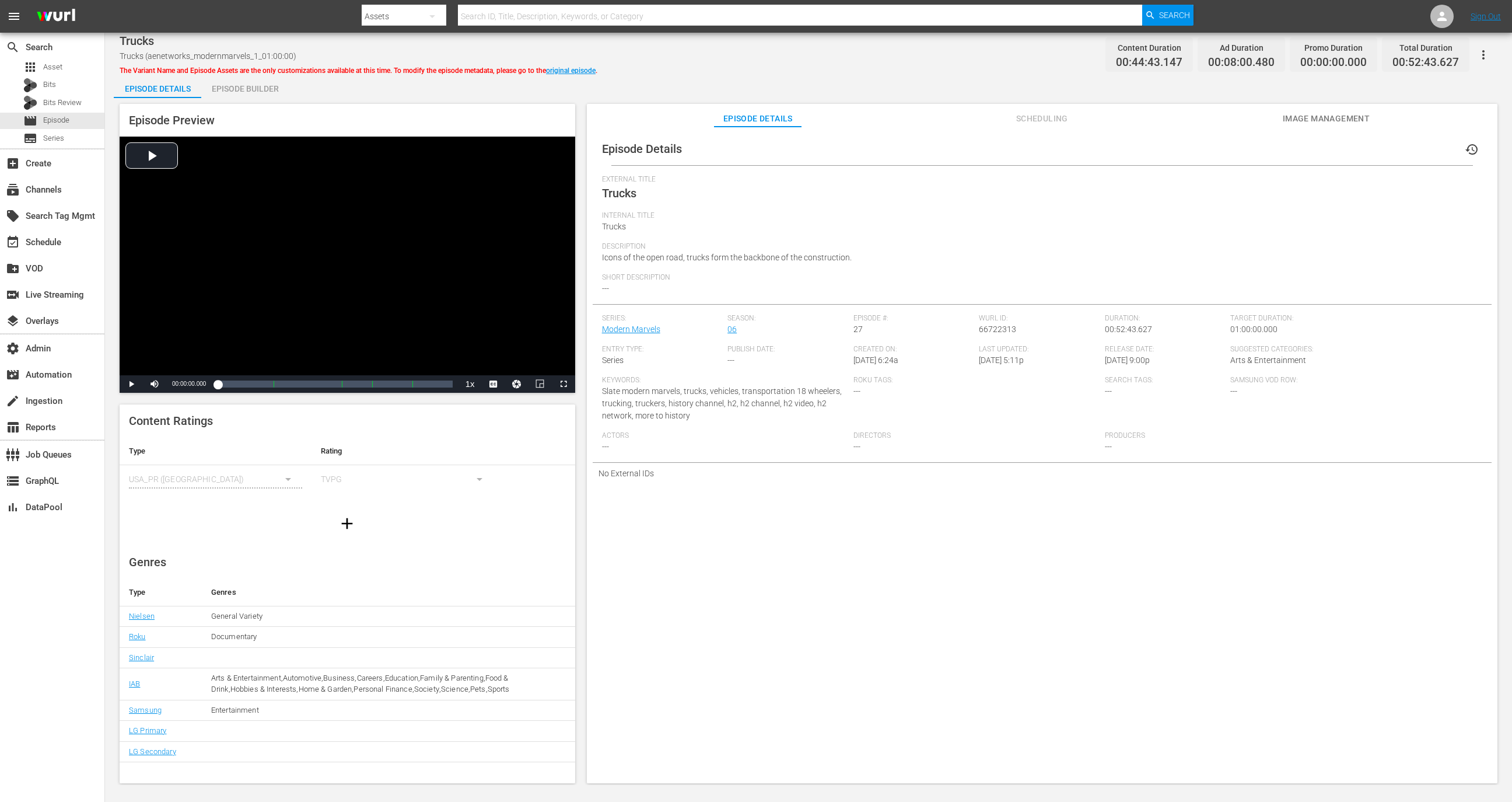
click at [262, 89] on div "Episode Builder" at bounding box center [245, 89] width 87 height 28
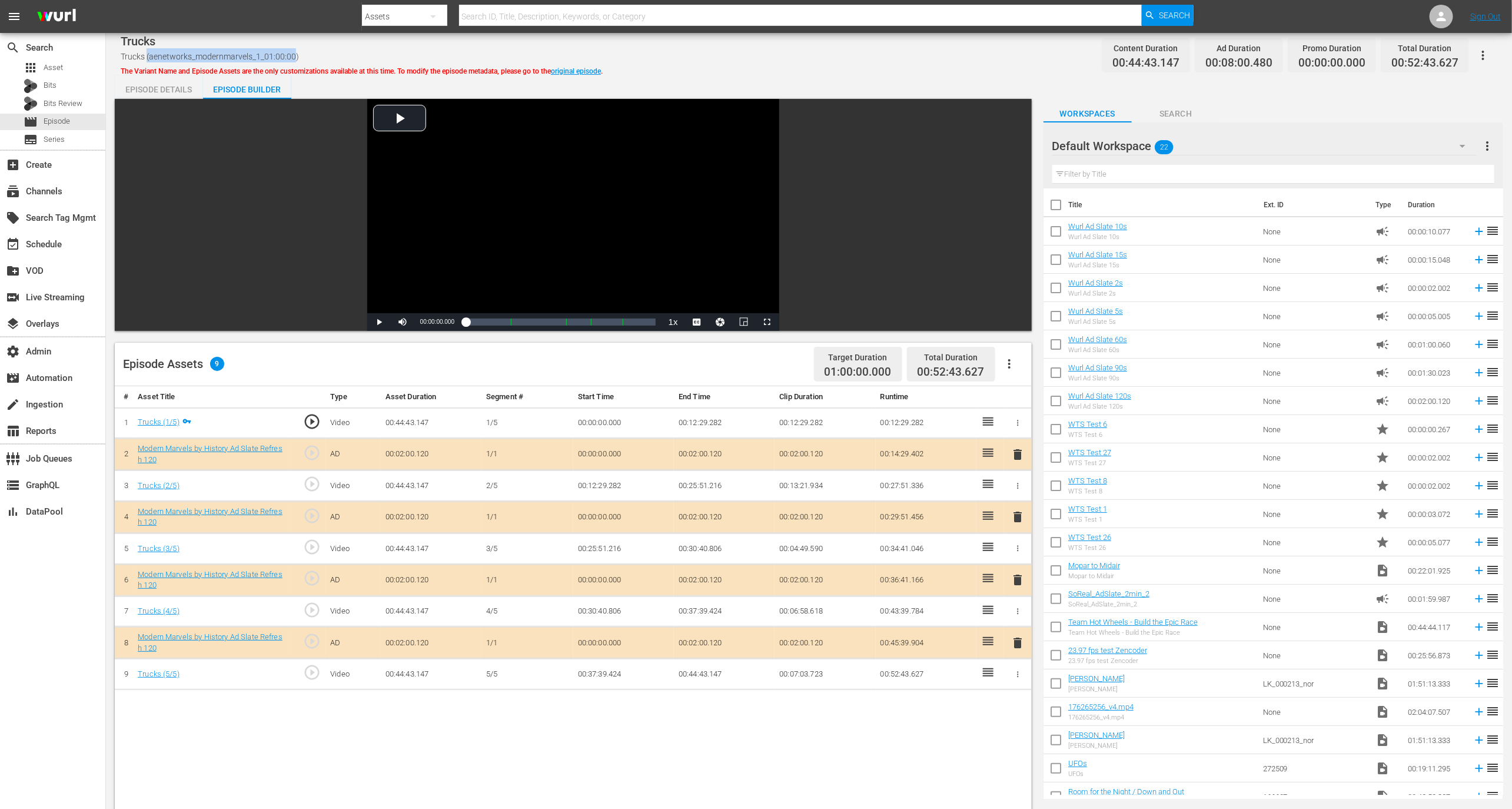
drag, startPoint x: 294, startPoint y: 54, endPoint x: 148, endPoint y: 58, distance: 146.1
click at [148, 58] on span "Trucks (aenetworks_modernmarvels_1_01:00:00)" at bounding box center [210, 56] width 178 height 9
copy span "(aenetworks_modernmarvels_1_01:00:00"
drag, startPoint x: 191, startPoint y: 459, endPoint x: 125, endPoint y: 449, distance: 66.8
click at [125, 449] on tr "2 Modern Marvels by History Ad Slate Refresh 120 play_circle_outline AD 00:02:0…" at bounding box center [573, 455] width 917 height 32
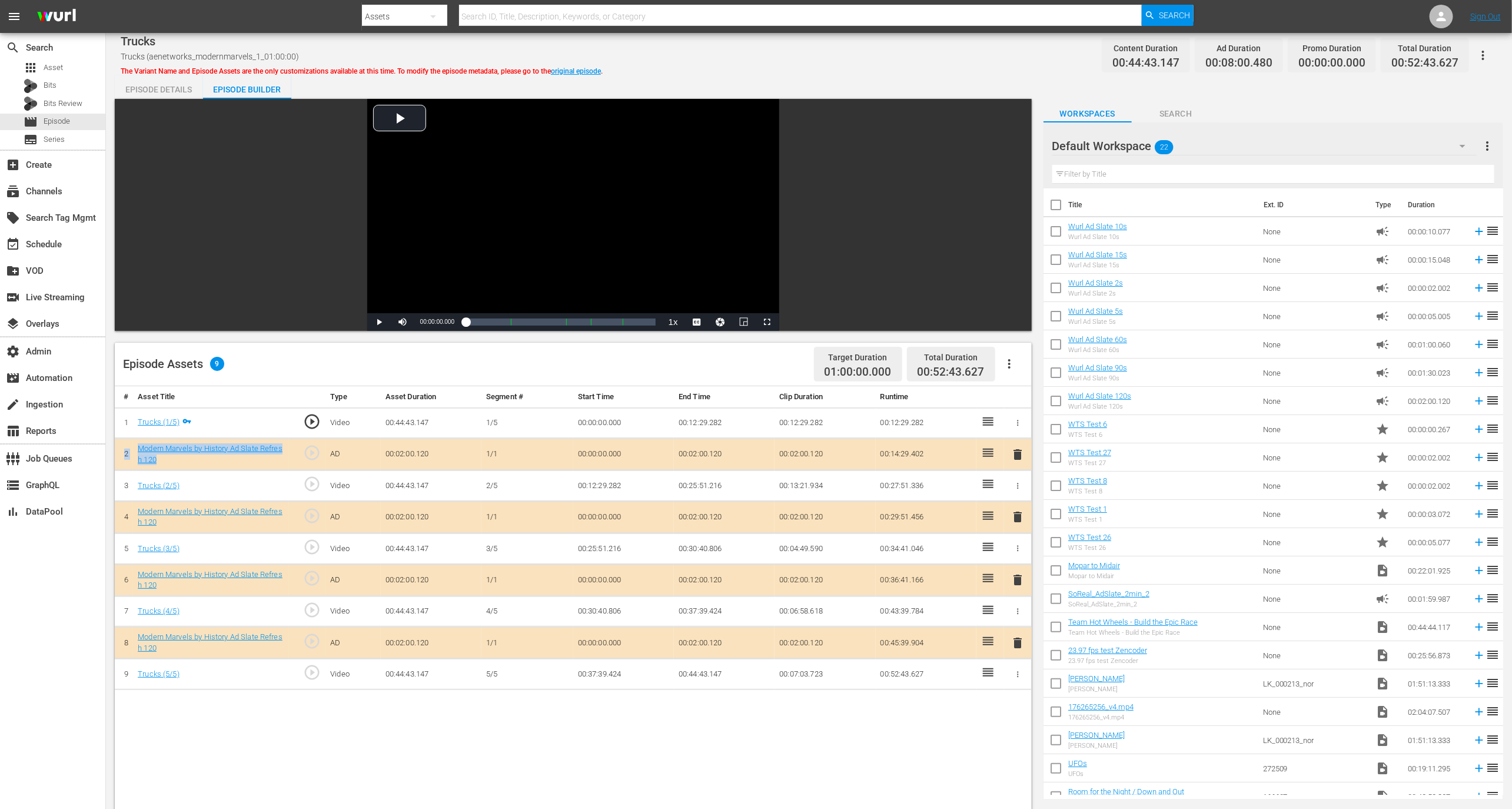
copy tr "2 Modern Marvels by History Ad Slate Refresh 120"
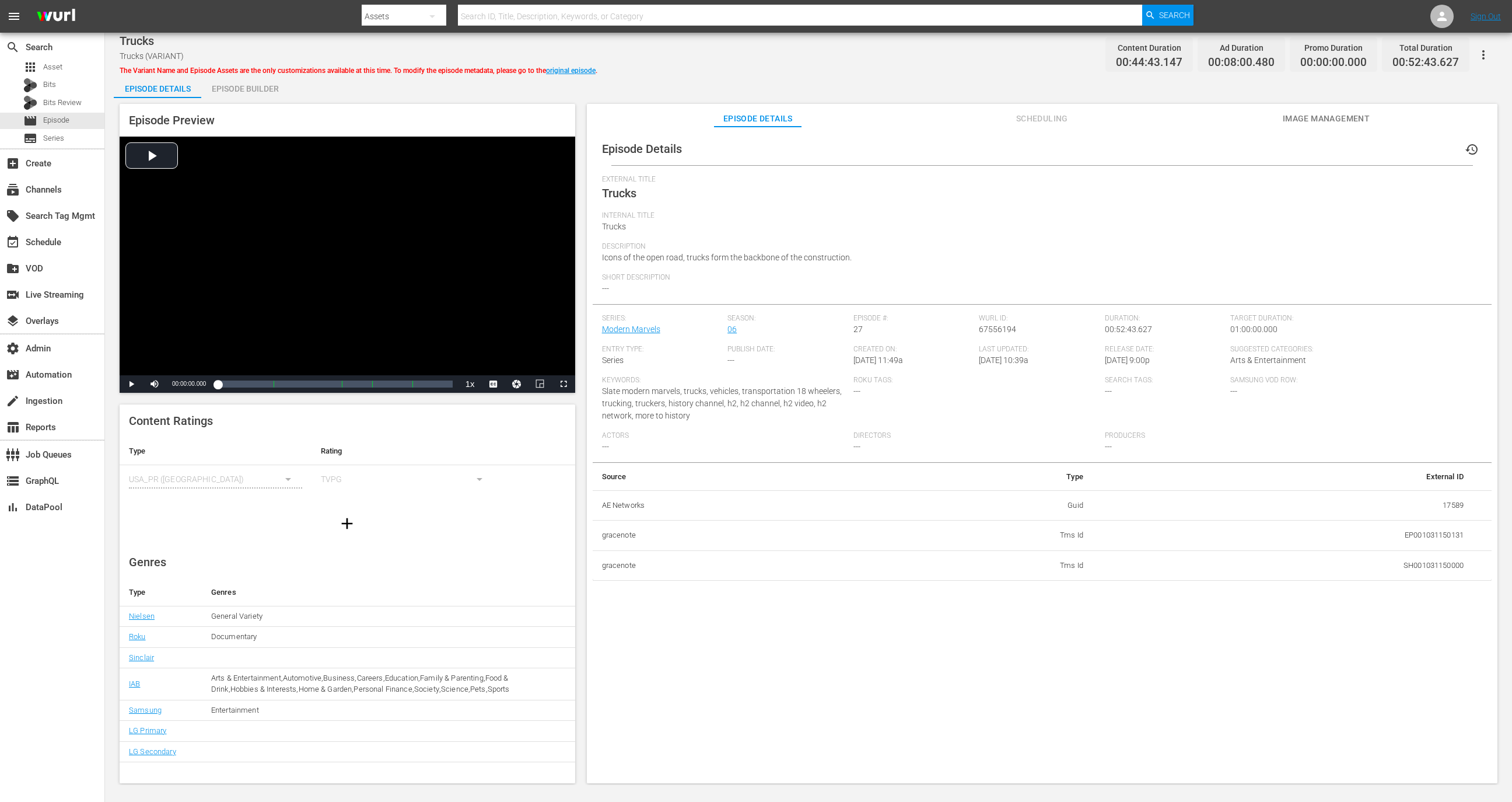
click at [210, 100] on div "Episode Preview Video Player is loading. Play Video Play Mute Current Time 00:0…" at bounding box center [808, 445] width 1389 height 695
click at [228, 100] on div "Episode Preview Video Player is loading. Play Video Play Mute Current Time 00:0…" at bounding box center [808, 445] width 1389 height 695
click at [269, 95] on div "Episode Builder" at bounding box center [245, 89] width 87 height 28
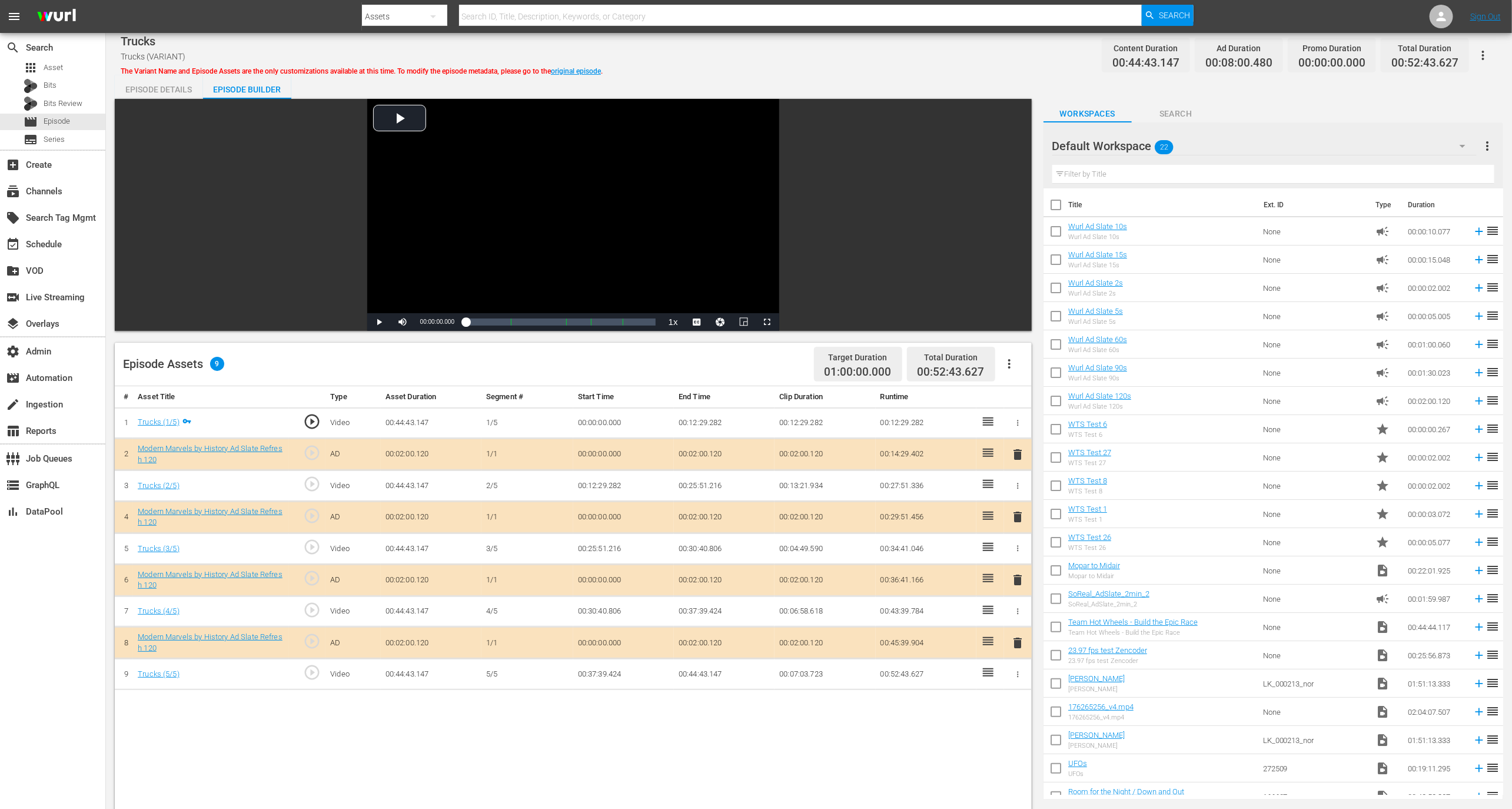
click at [166, 96] on div "Episode Details" at bounding box center [159, 89] width 88 height 28
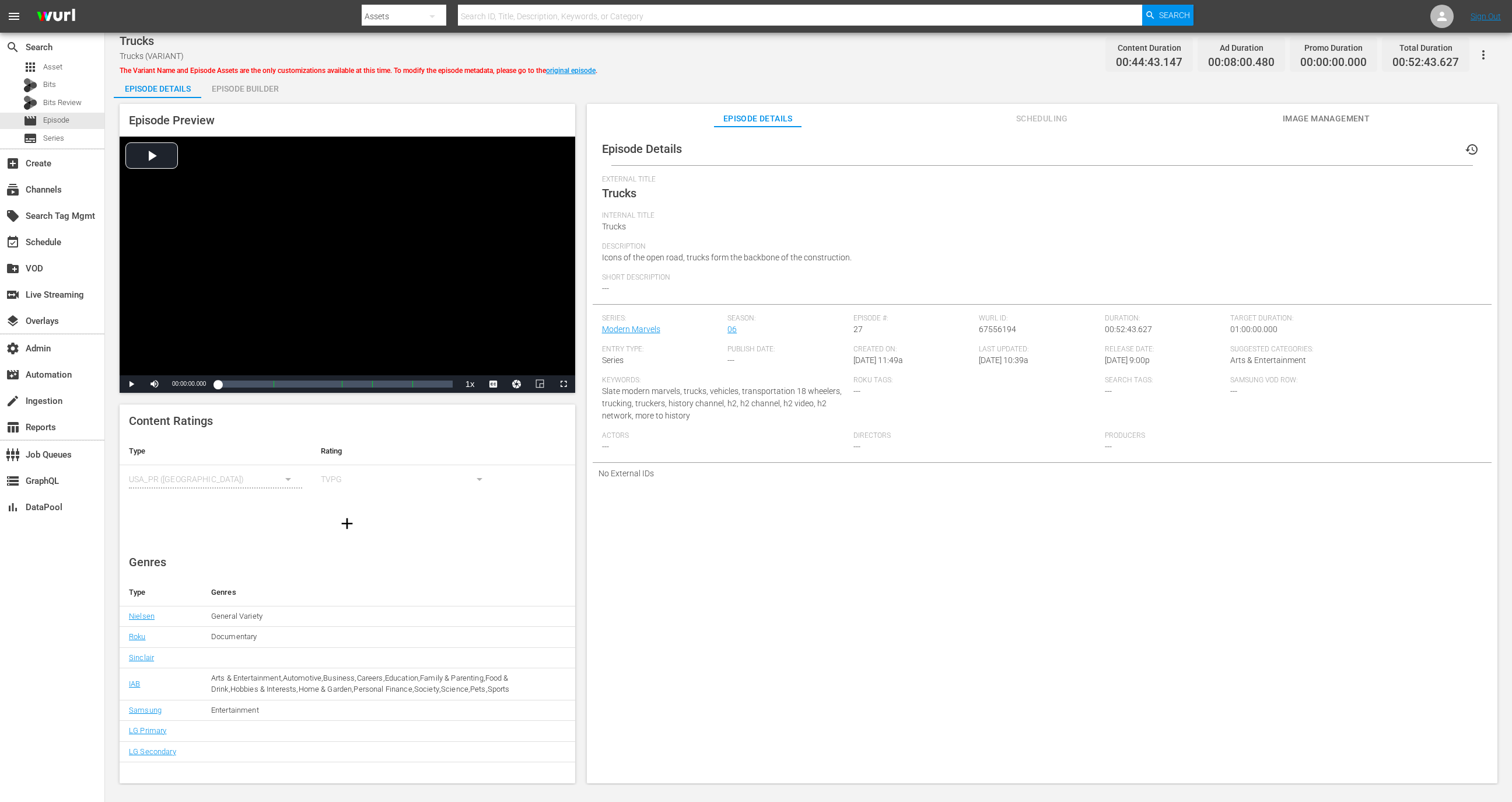
click at [1007, 154] on div "Episode Details history" at bounding box center [1042, 148] width 899 height 33
click at [1007, 154] on button "history" at bounding box center [1472, 150] width 28 height 28
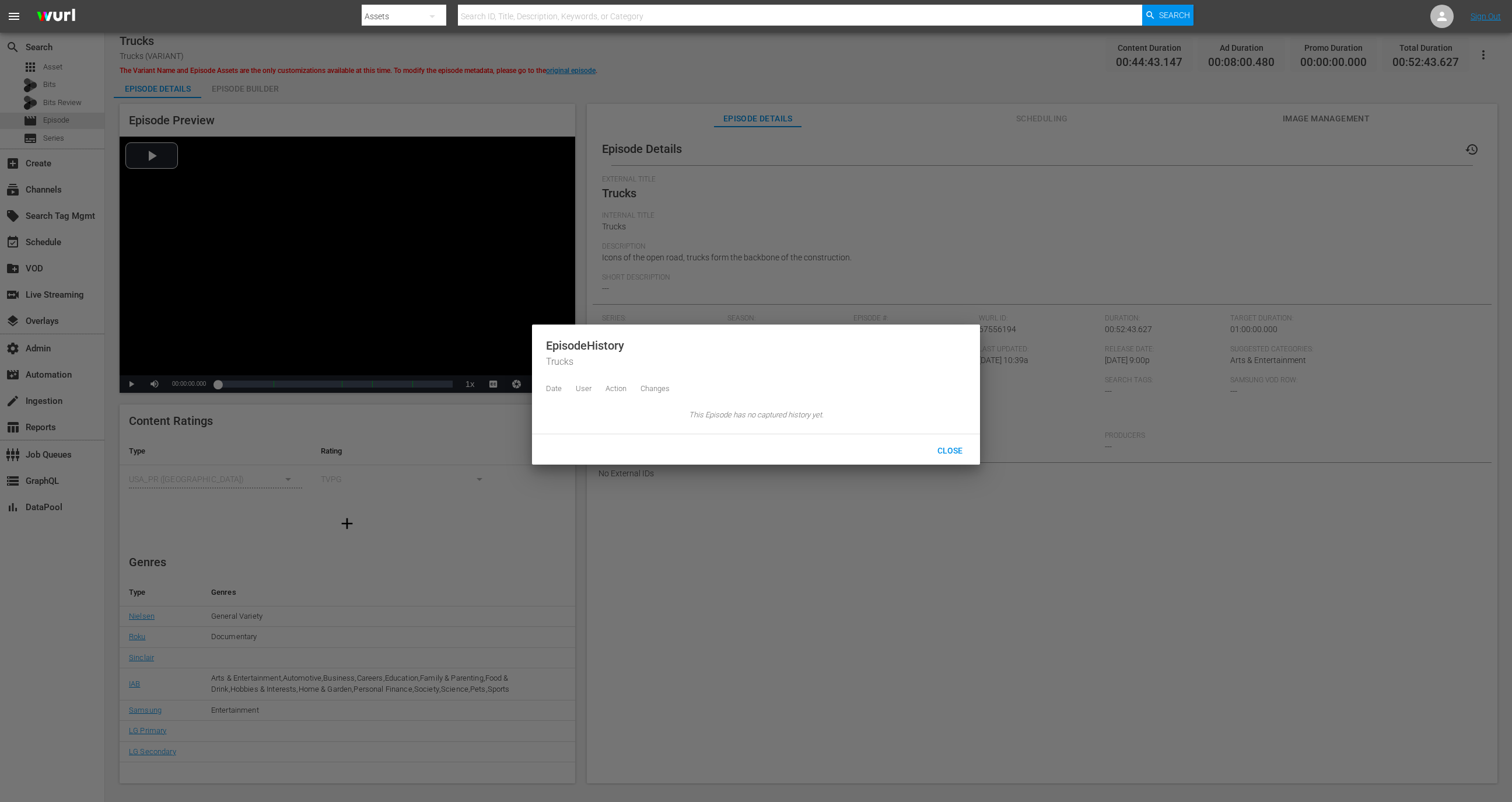
click at [953, 455] on span "Close" at bounding box center [950, 450] width 44 height 9
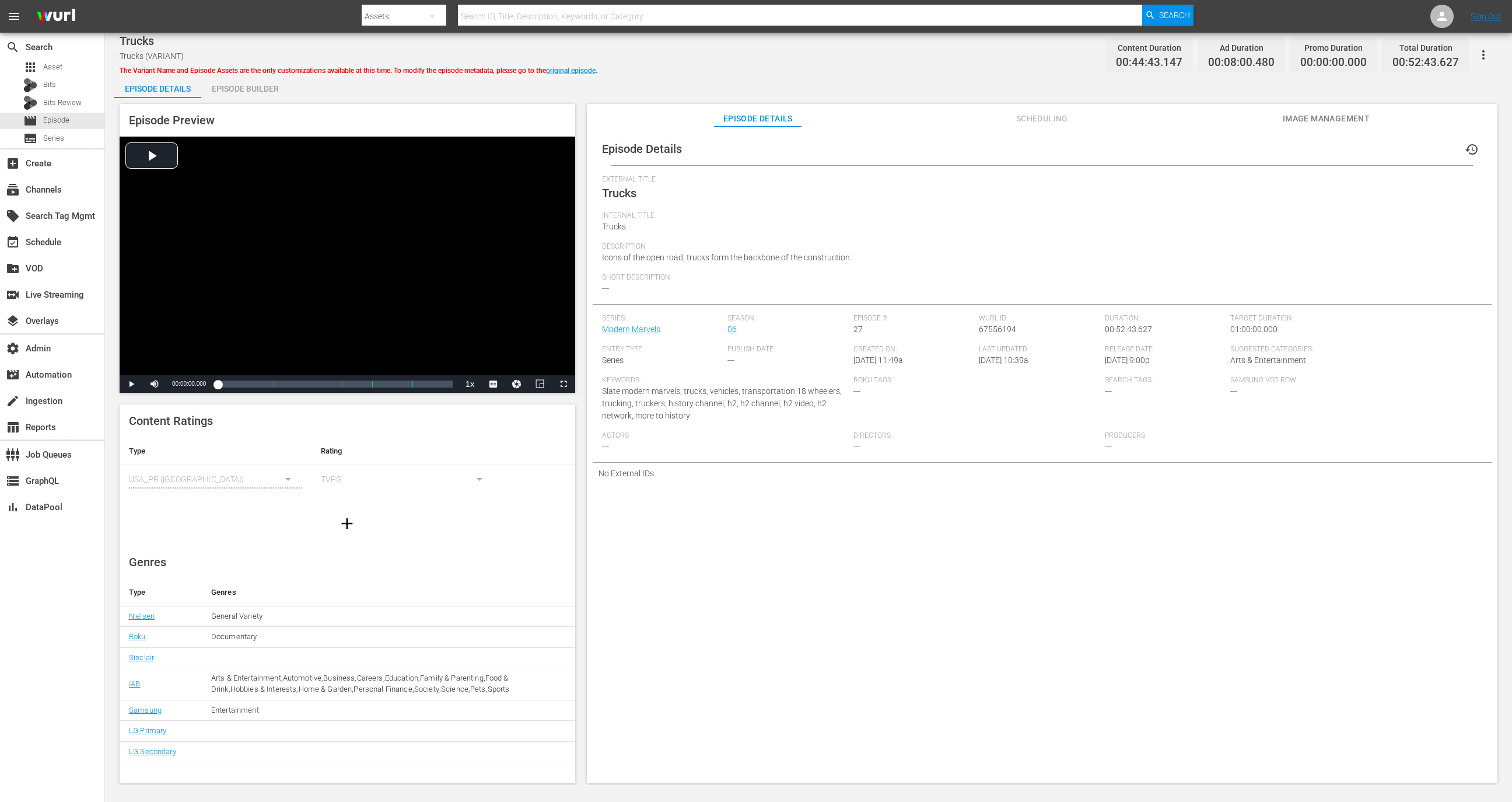
click at [285, 97] on div "Episode Builder" at bounding box center [245, 89] width 87 height 28
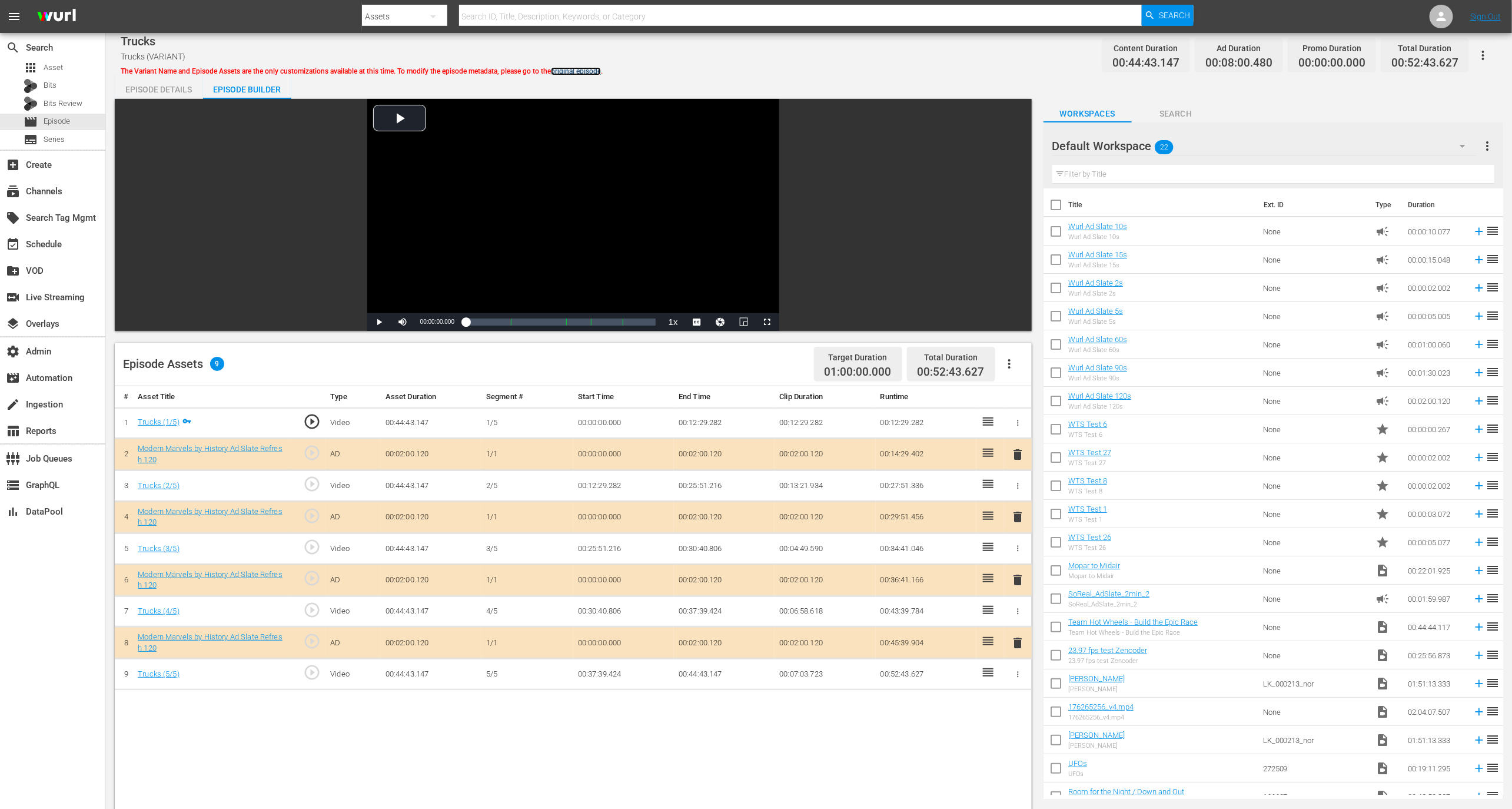
click at [596, 70] on link "original episode" at bounding box center [576, 71] width 50 height 8
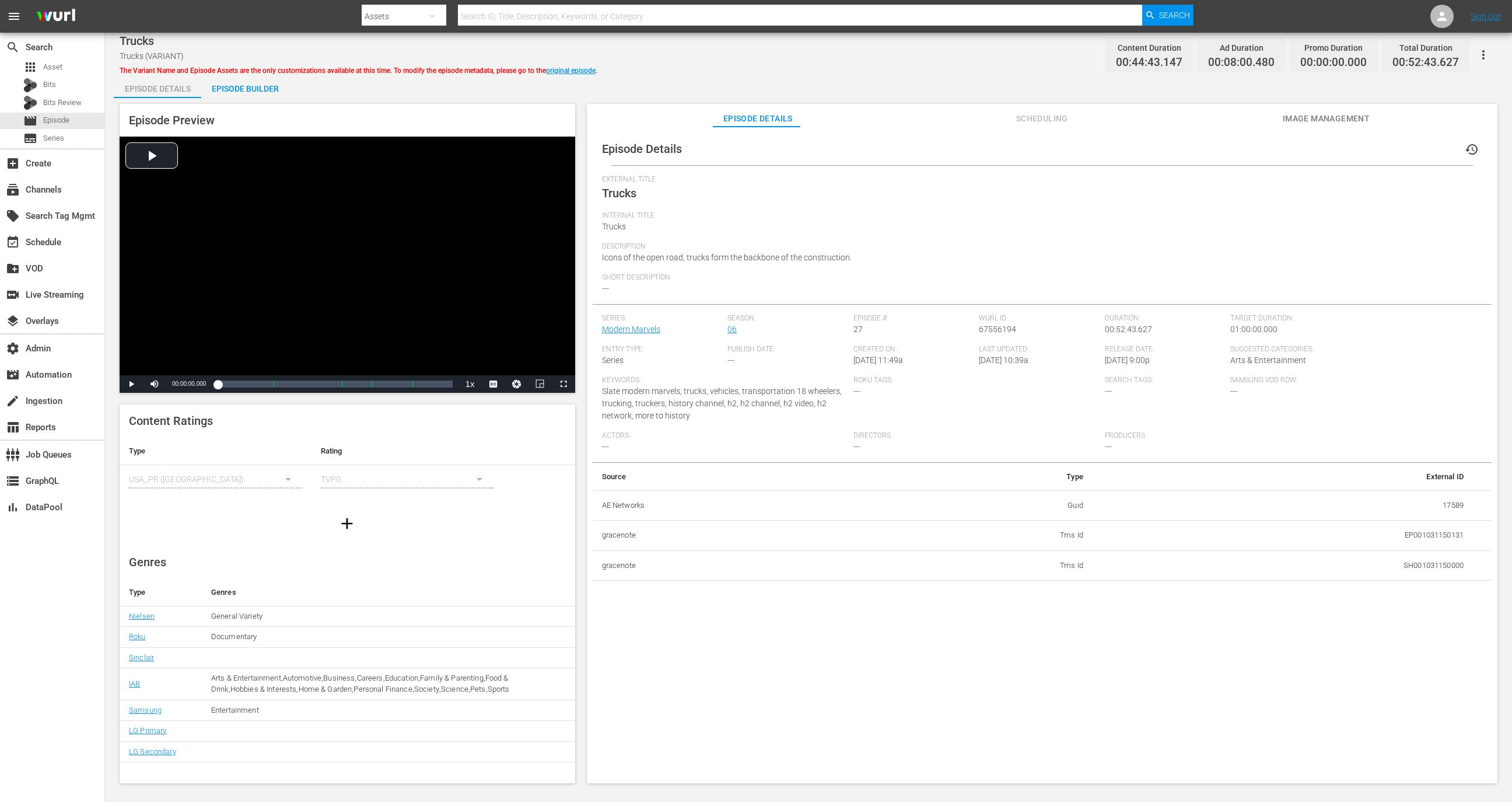
click at [249, 96] on div "Episode Builder" at bounding box center [245, 89] width 87 height 28
